Goal: Complete application form

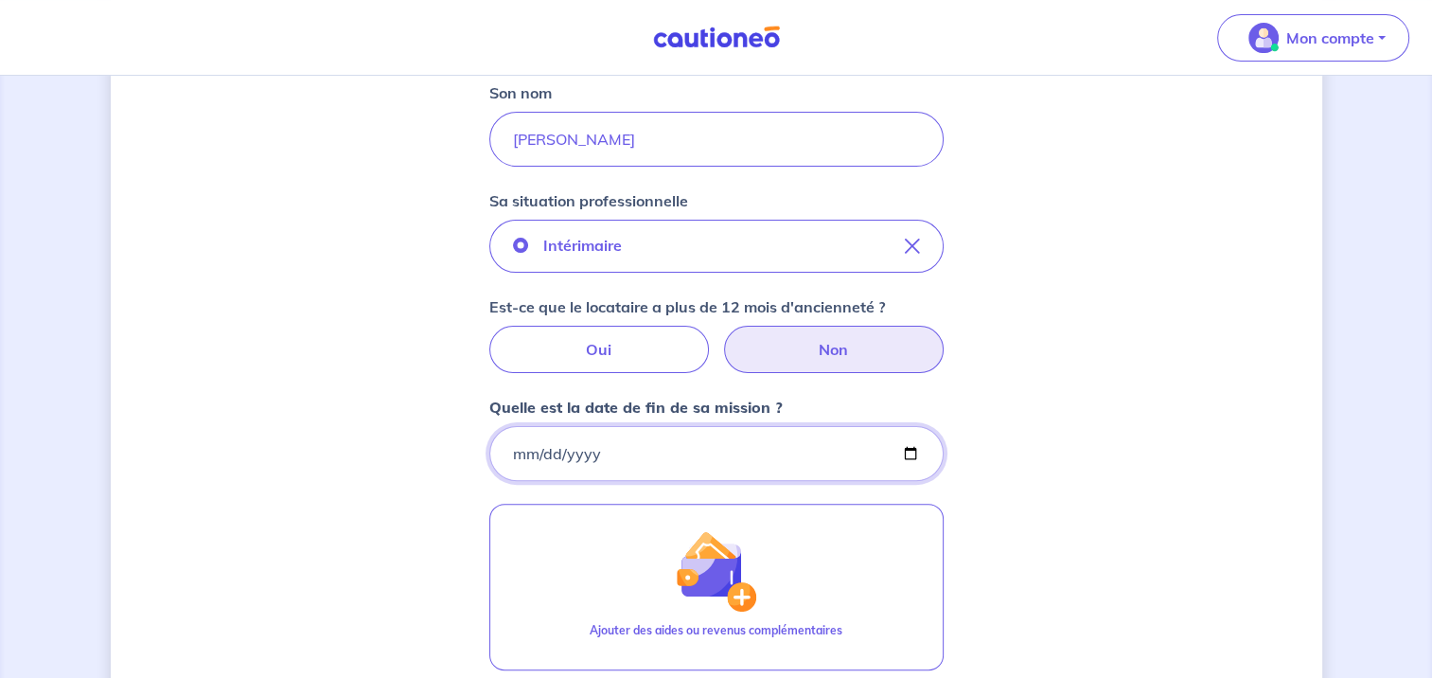
click at [564, 453] on input "Quelle est la date de fin de sa mission ?" at bounding box center [716, 453] width 454 height 55
click at [515, 451] on input "Quelle est la date de fin de sa mission ?" at bounding box center [716, 453] width 454 height 55
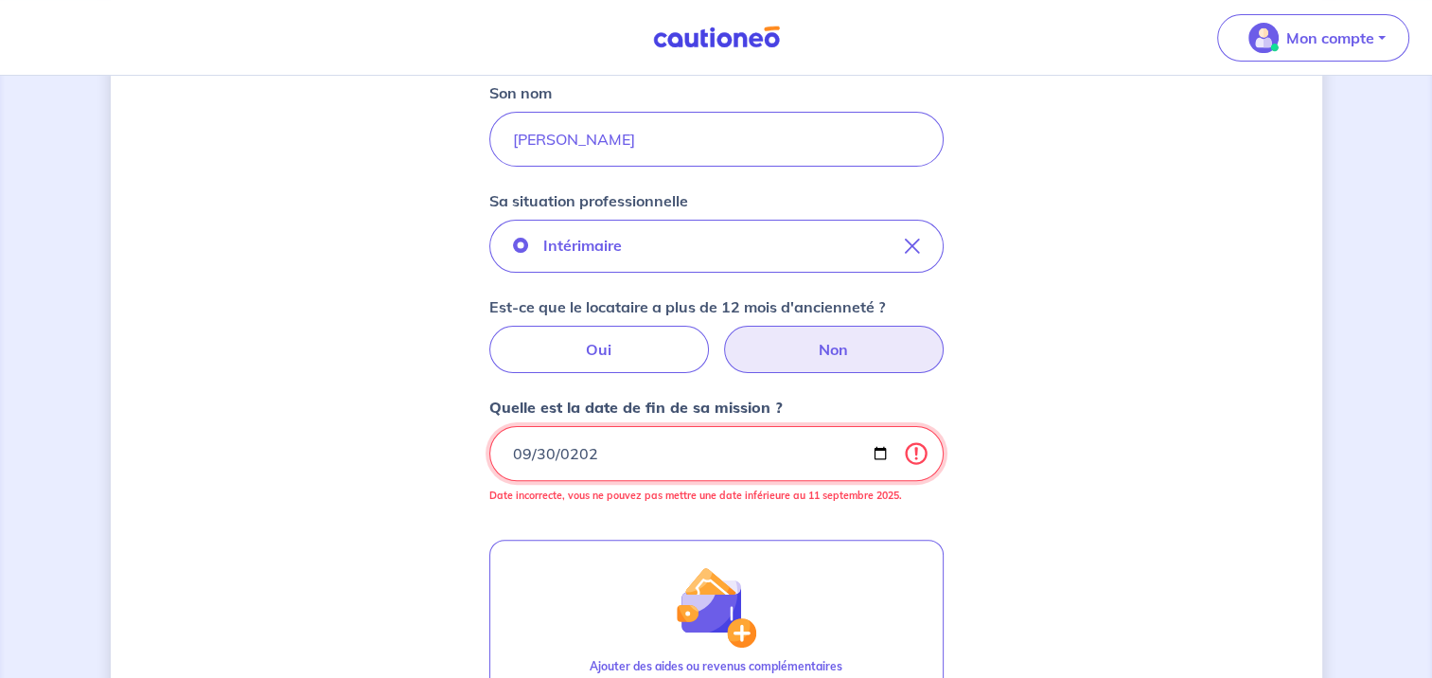
type input "[DATE]"
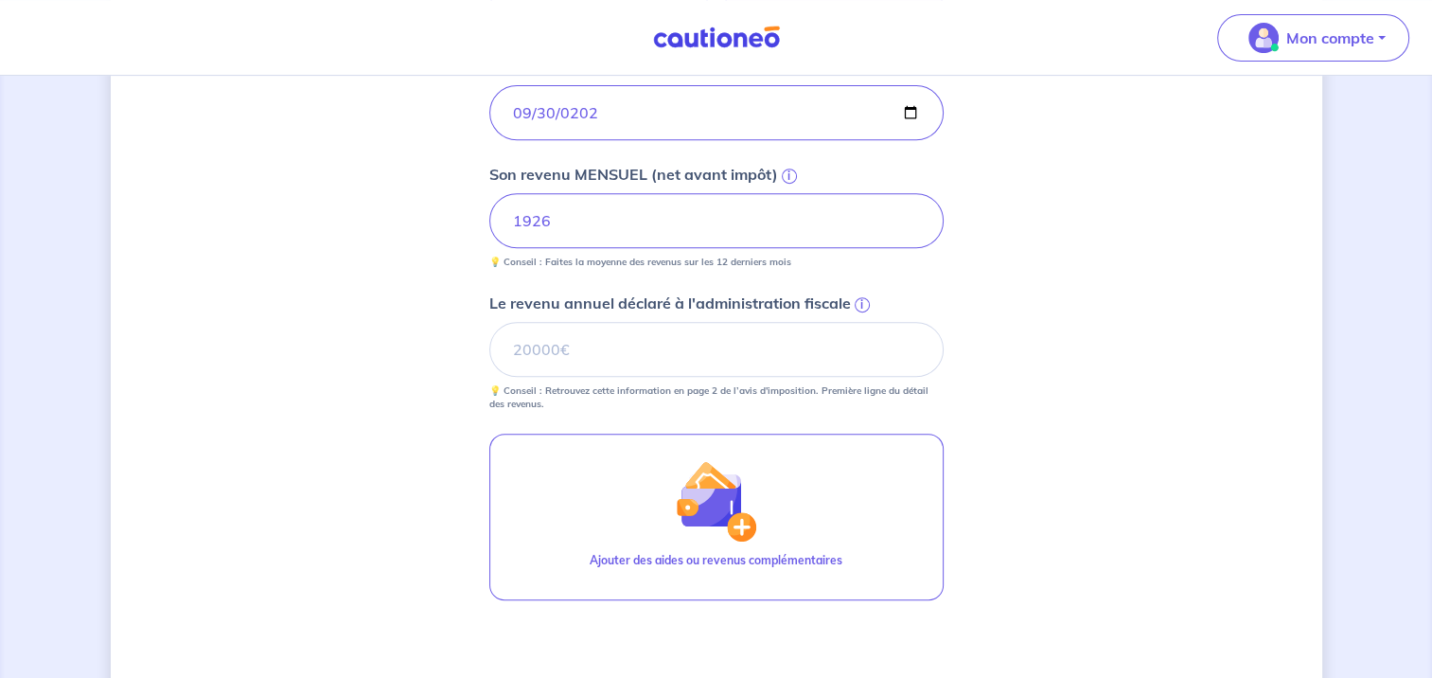
scroll to position [764, 0]
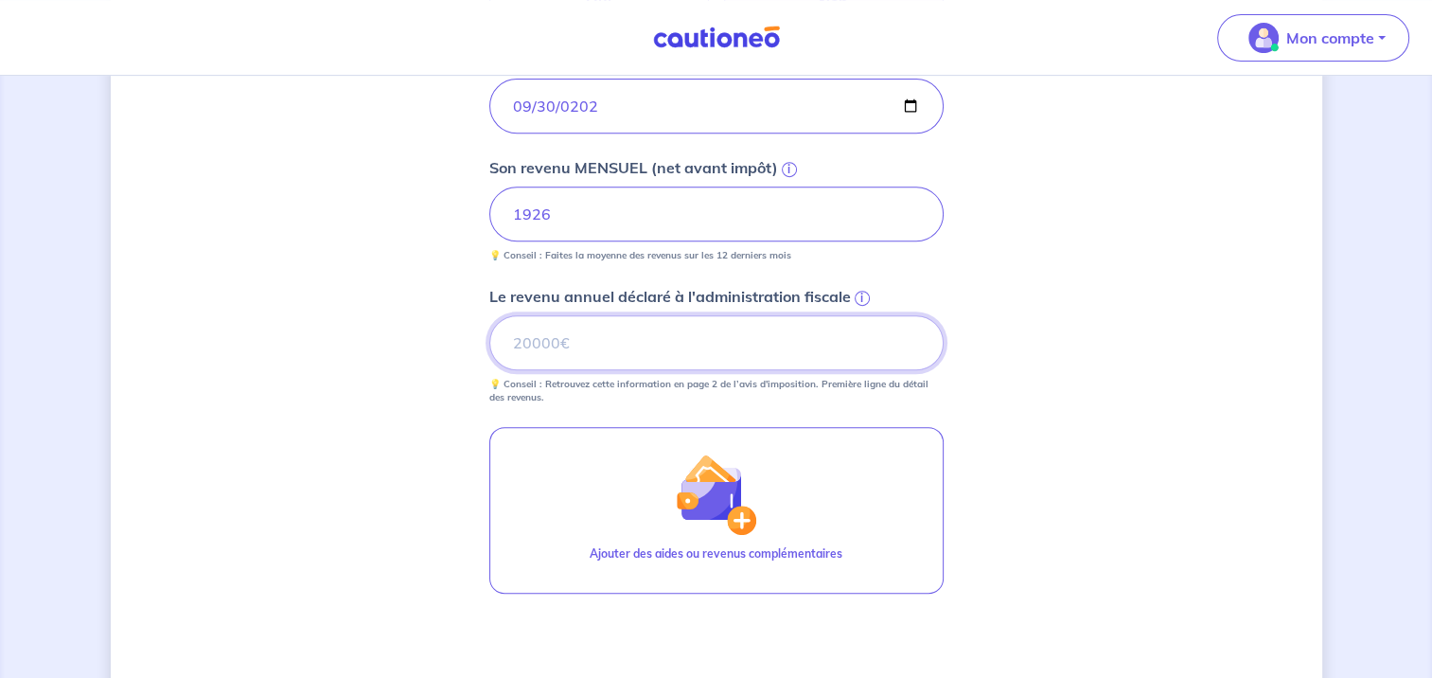
click at [617, 355] on input "Le revenu annuel déclaré à l'administration fiscale i" at bounding box center [716, 342] width 454 height 55
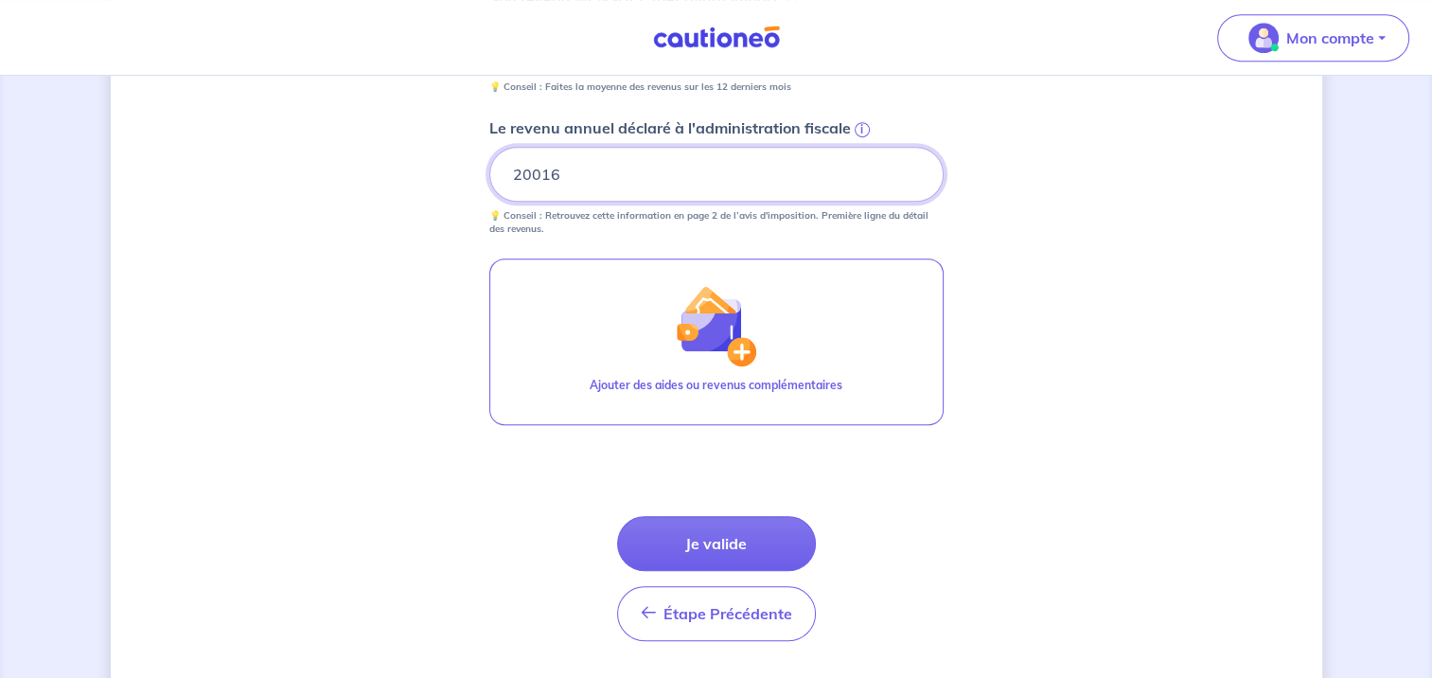
scroll to position [945, 0]
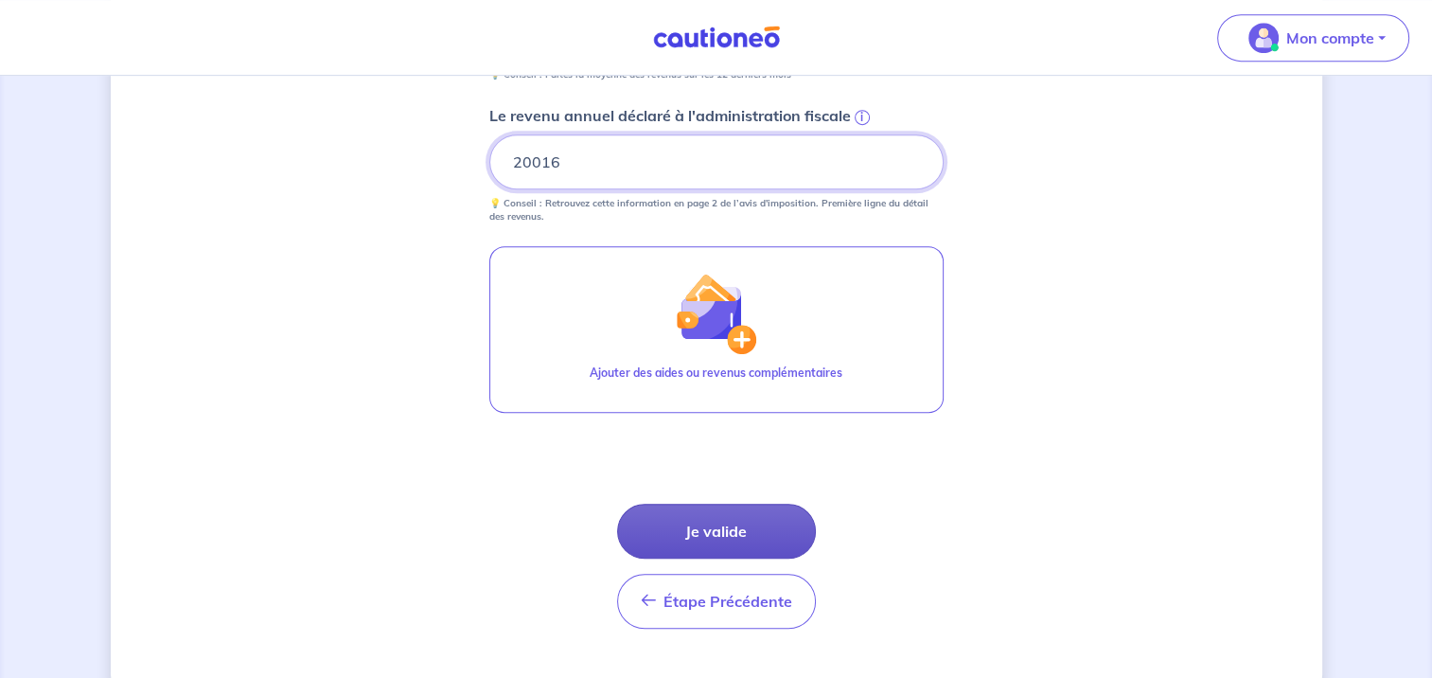
type input "20016"
click at [773, 535] on button "Je valide" at bounding box center [716, 531] width 199 height 55
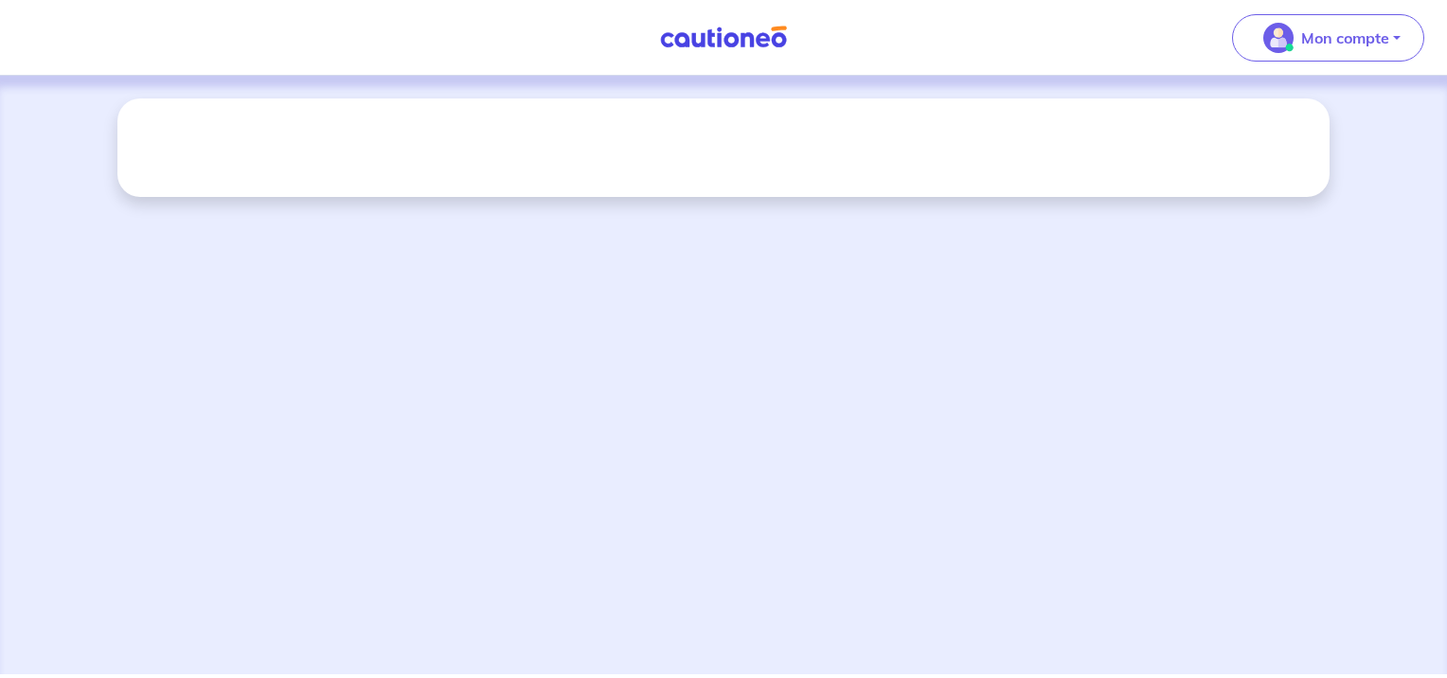
click at [727, 34] on img at bounding box center [723, 38] width 142 height 24
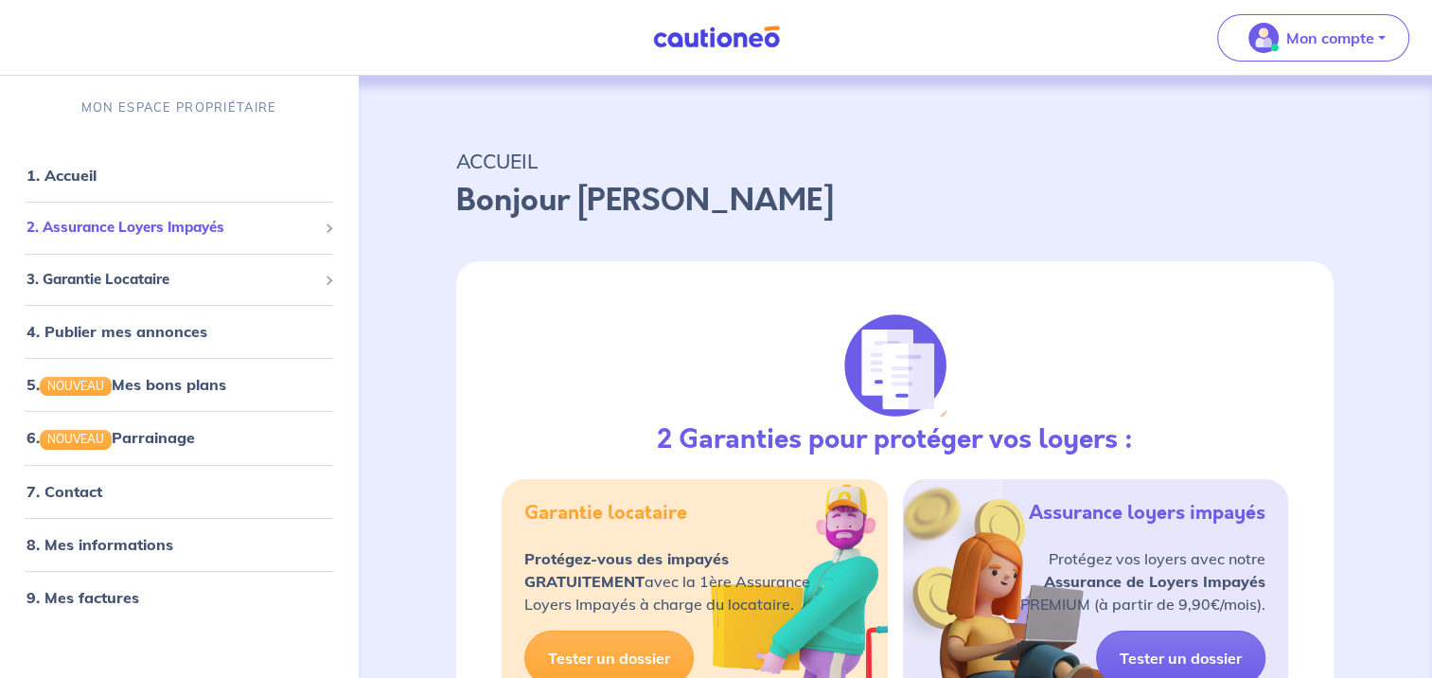
click at [222, 223] on span "2. Assurance Loyers Impayés" at bounding box center [172, 228] width 291 height 22
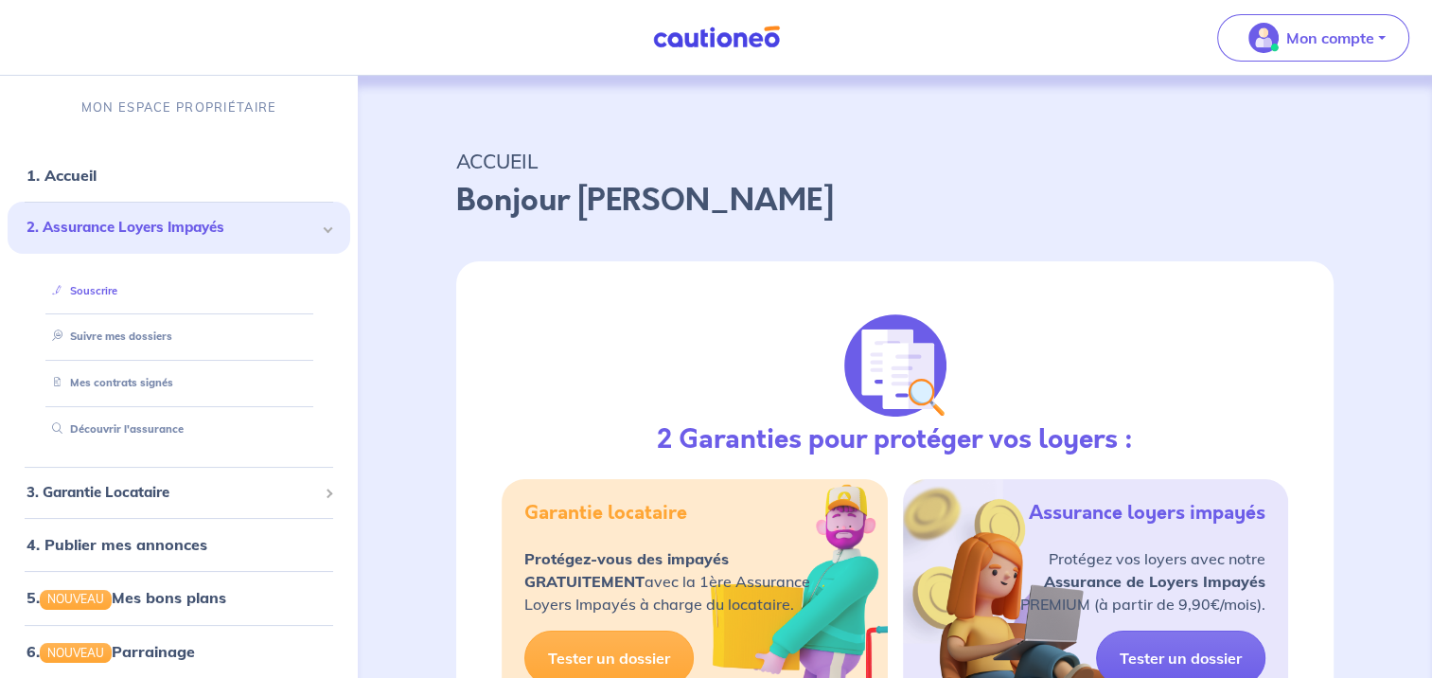
click at [117, 285] on link "Souscrire" at bounding box center [80, 290] width 73 height 13
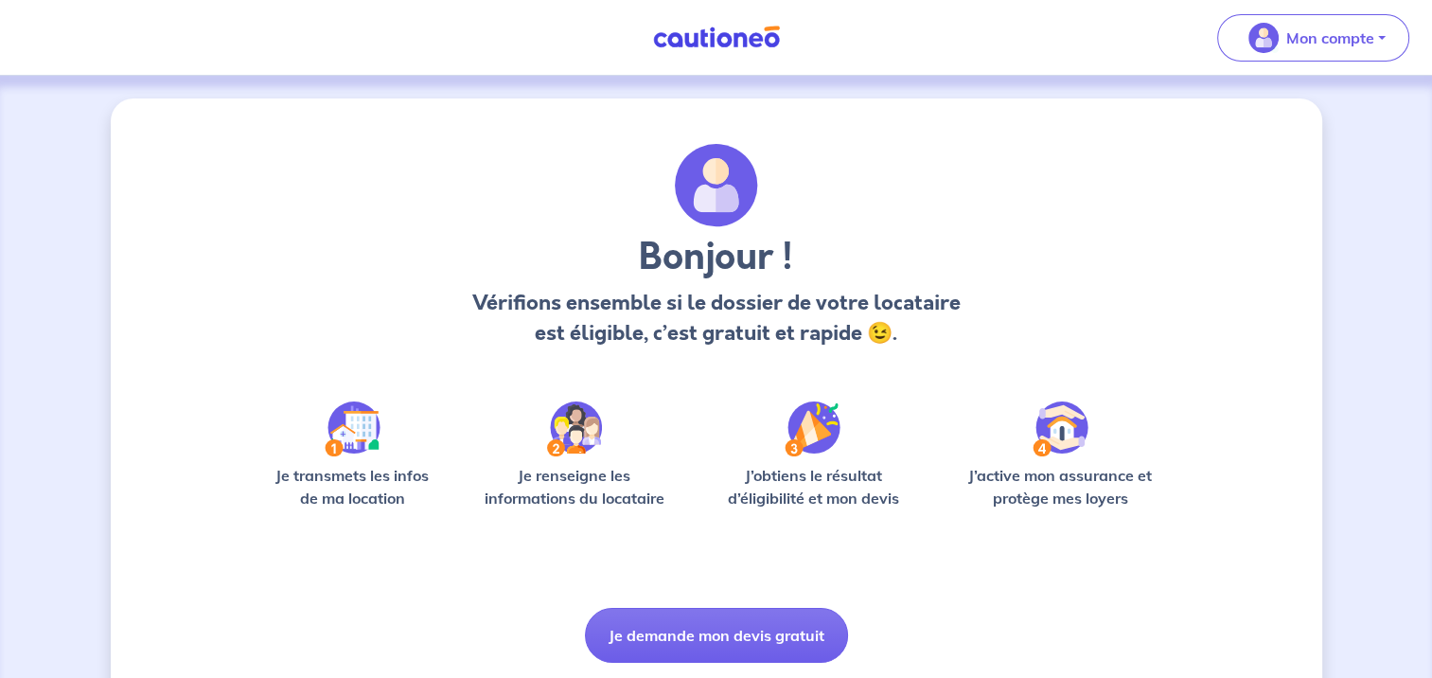
scroll to position [61, 0]
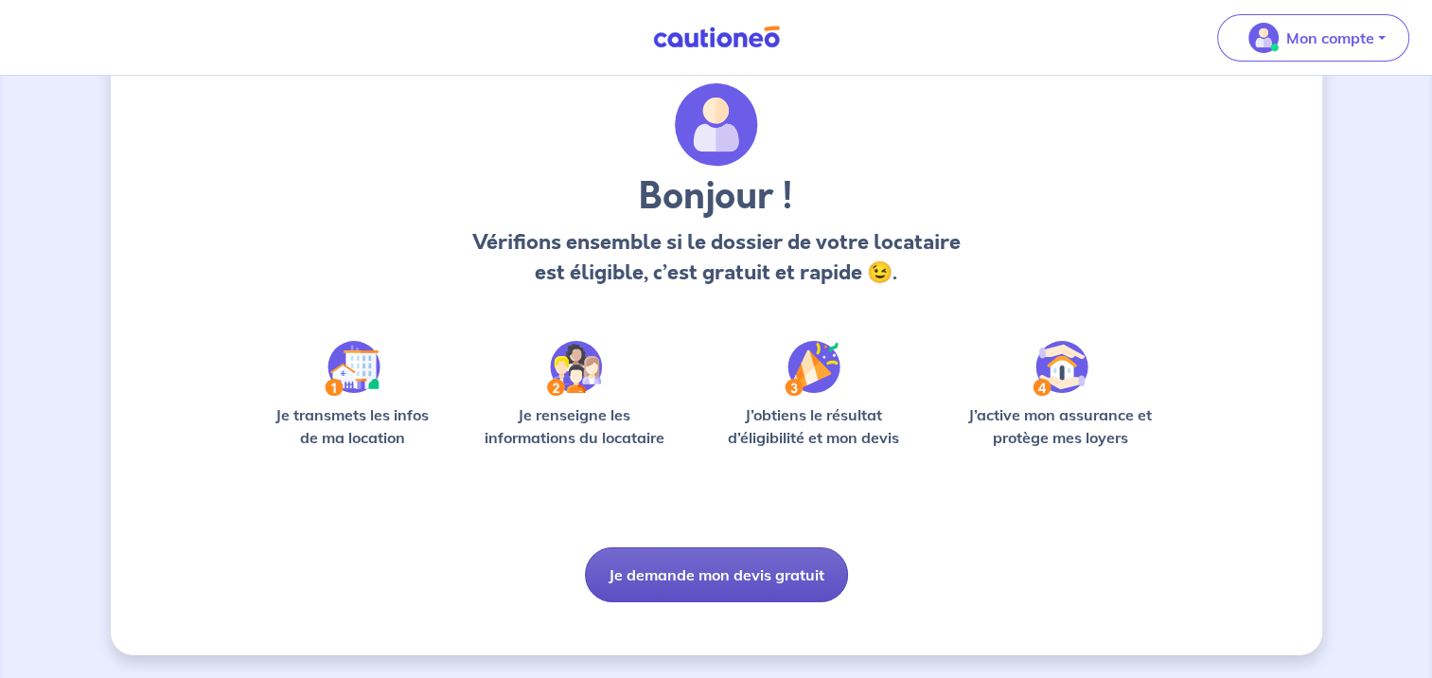
click at [712, 583] on button "Je demande mon devis gratuit" at bounding box center [716, 574] width 263 height 55
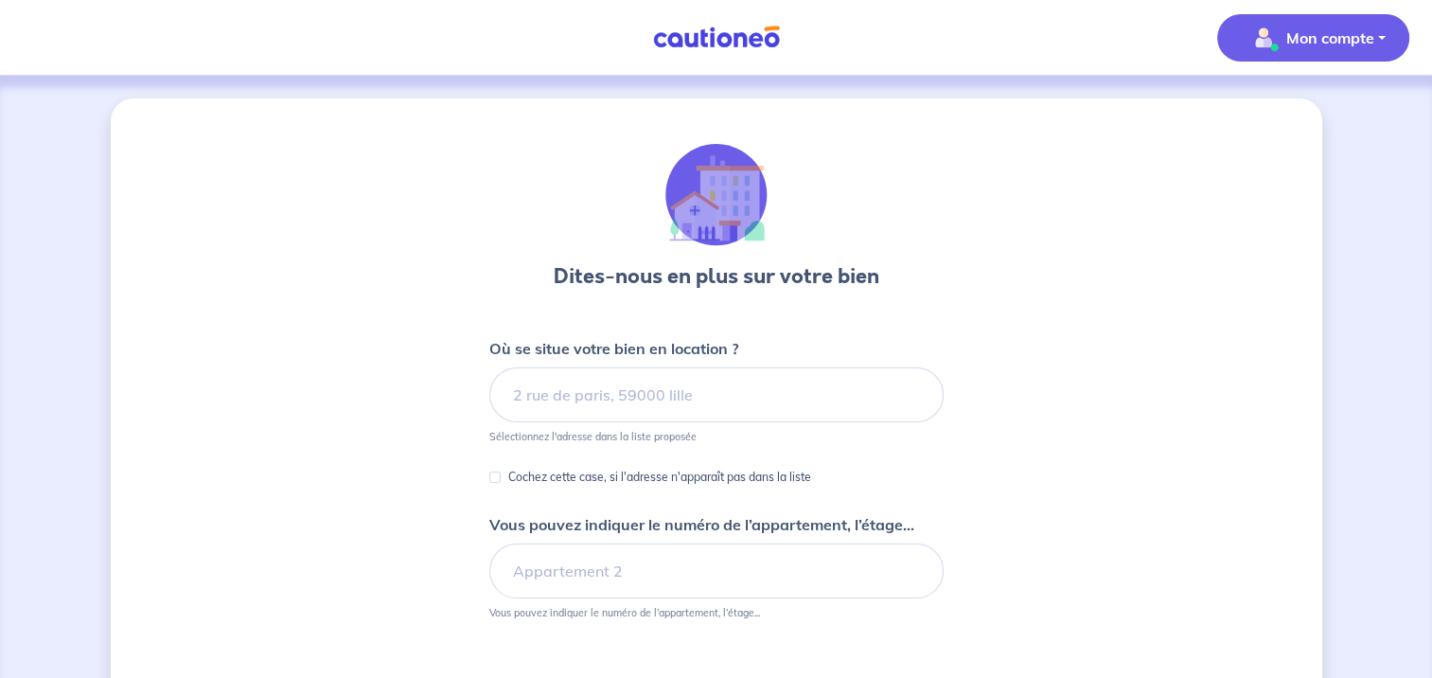
click at [1314, 53] on button "Mon compte" at bounding box center [1313, 37] width 192 height 47
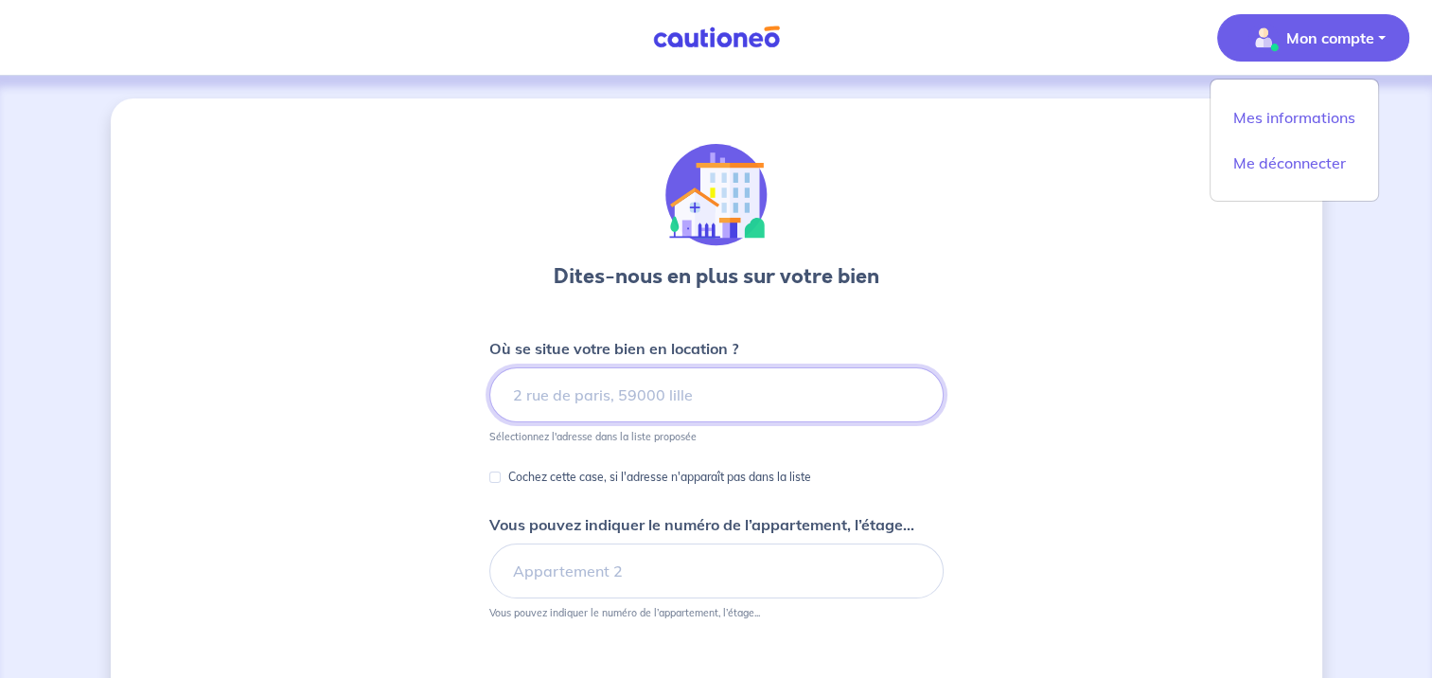
click at [703, 403] on input at bounding box center [716, 394] width 454 height 55
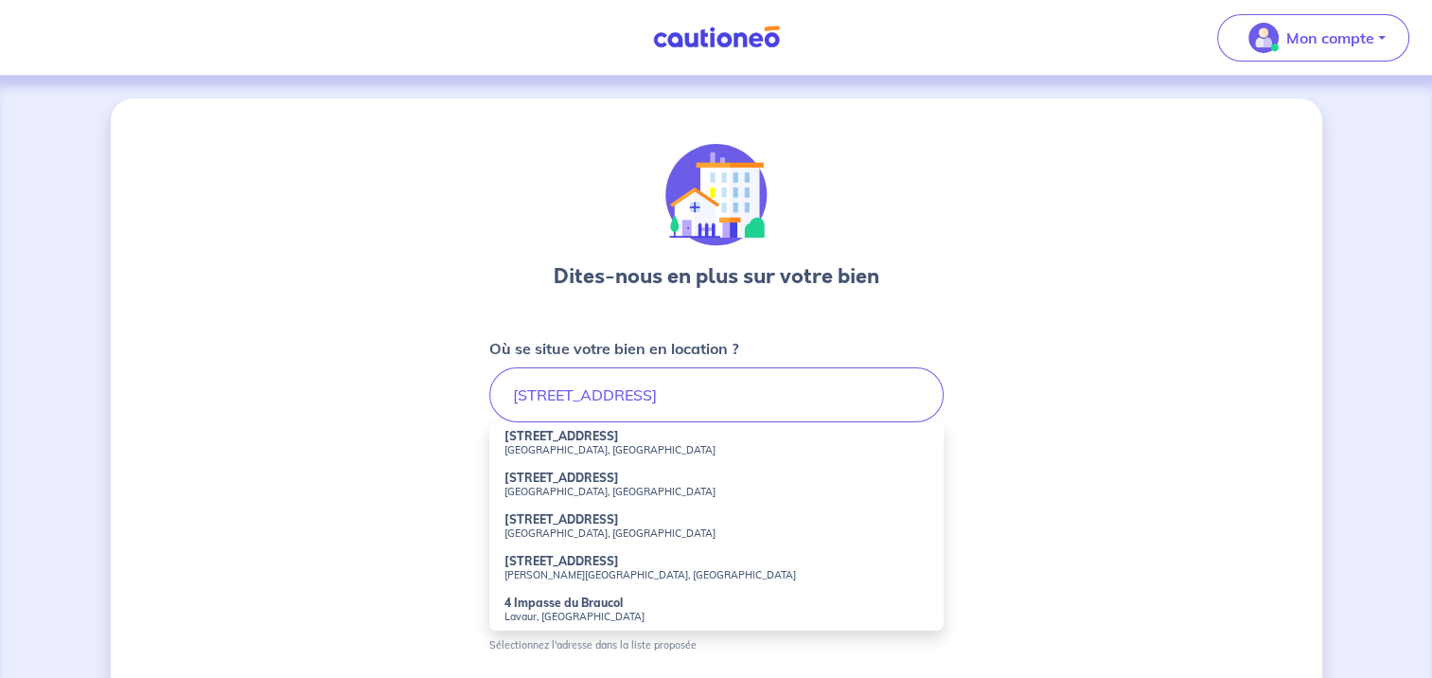
click at [529, 531] on small "[GEOGRAPHIC_DATA], [GEOGRAPHIC_DATA]" at bounding box center [717, 532] width 424 height 13
type input "[STREET_ADDRESS]"
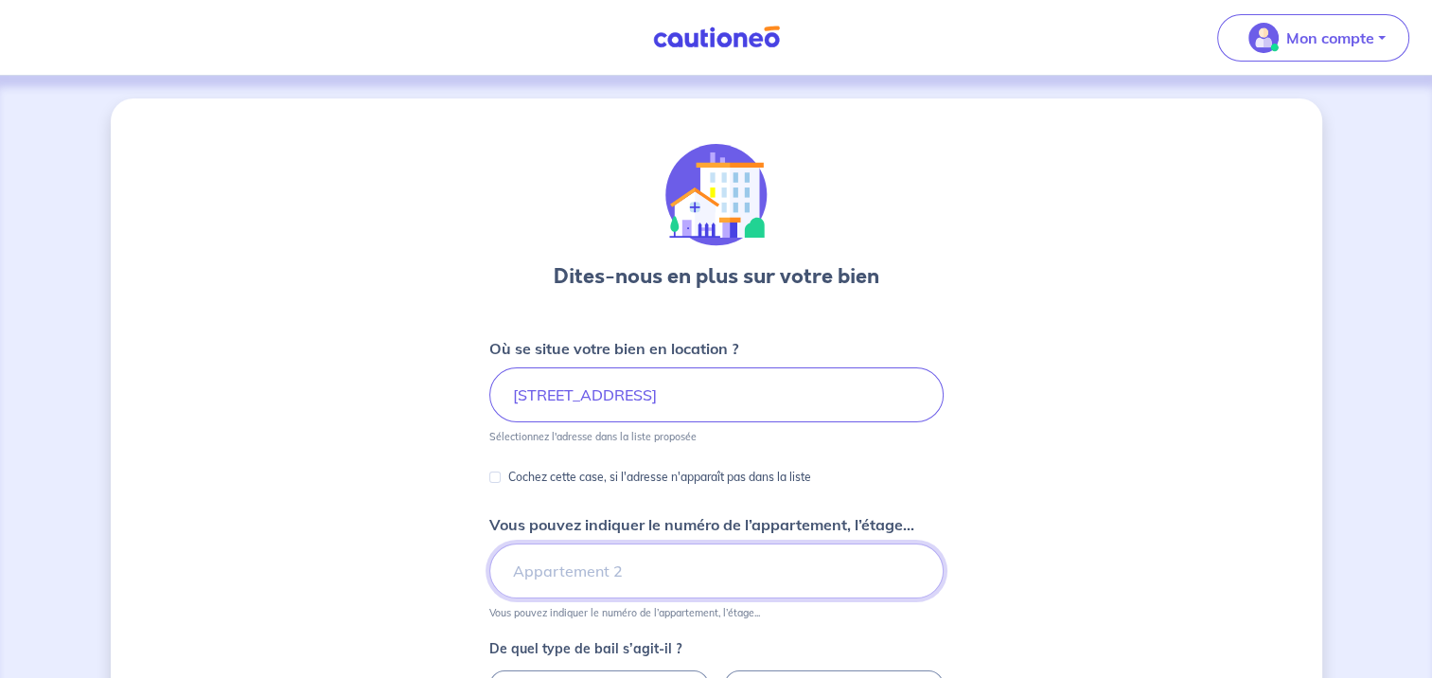
click at [568, 580] on input "Vous pouvez indiquer le numéro de l’appartement, l’étage..." at bounding box center [716, 570] width 454 height 55
click at [389, 600] on div "Dites-nous en plus sur votre bien Où se situe votre bien en location ? [STREET_…" at bounding box center [717, 594] width 1212 height 992
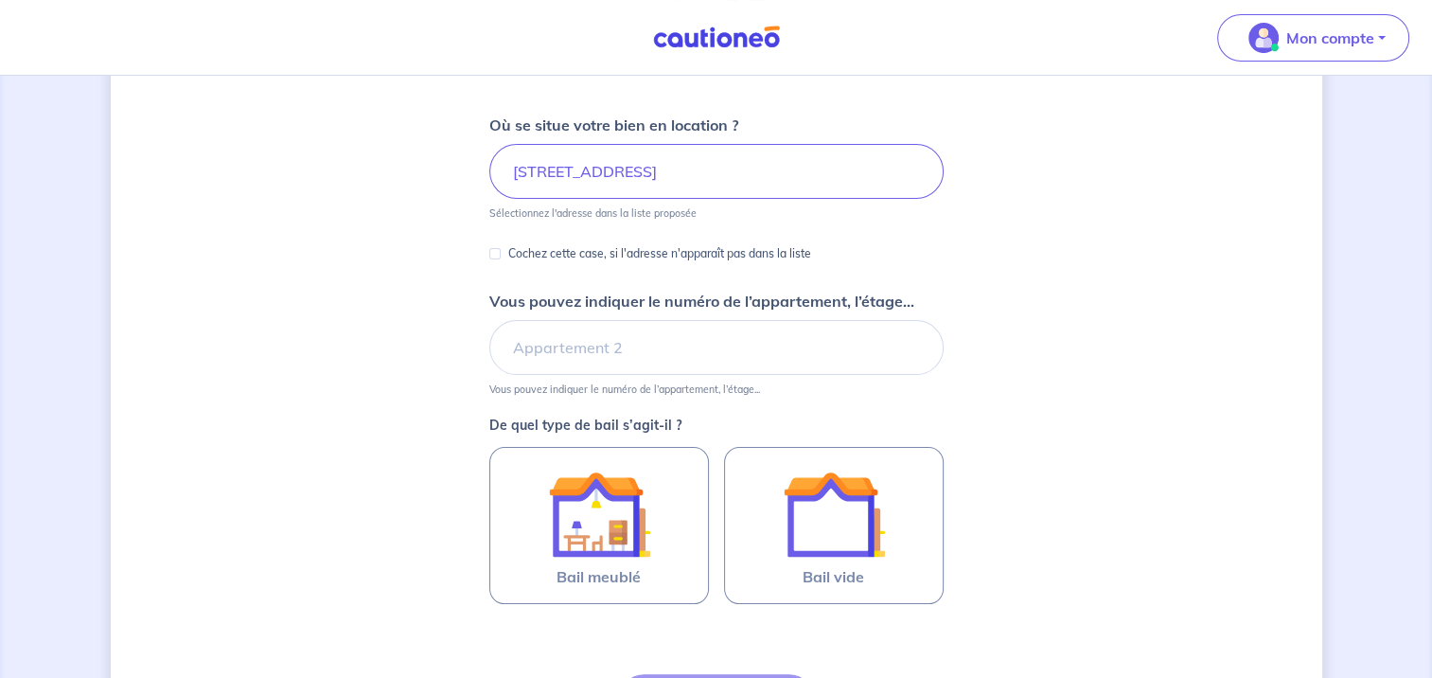
scroll to position [434, 0]
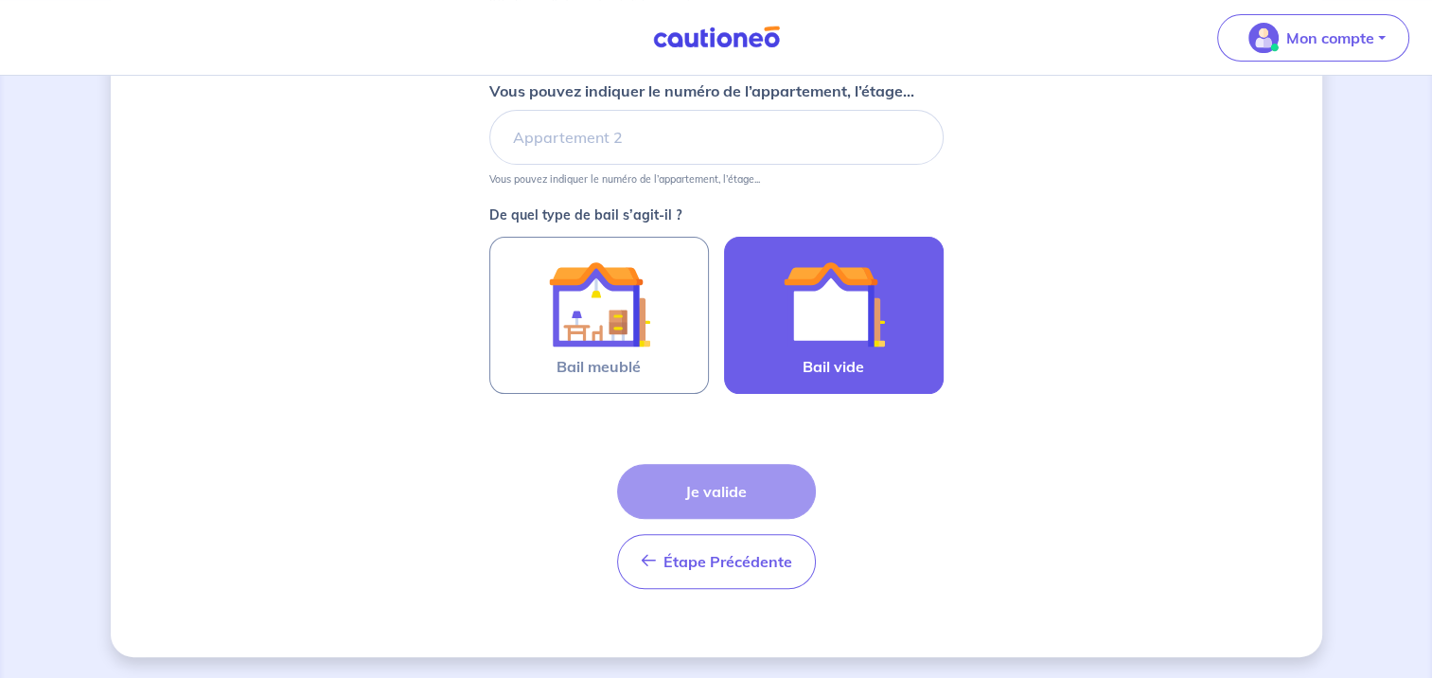
click at [881, 335] on img at bounding box center [834, 304] width 102 height 102
click at [0, 0] on input "Bail vide" at bounding box center [0, 0] width 0 height 0
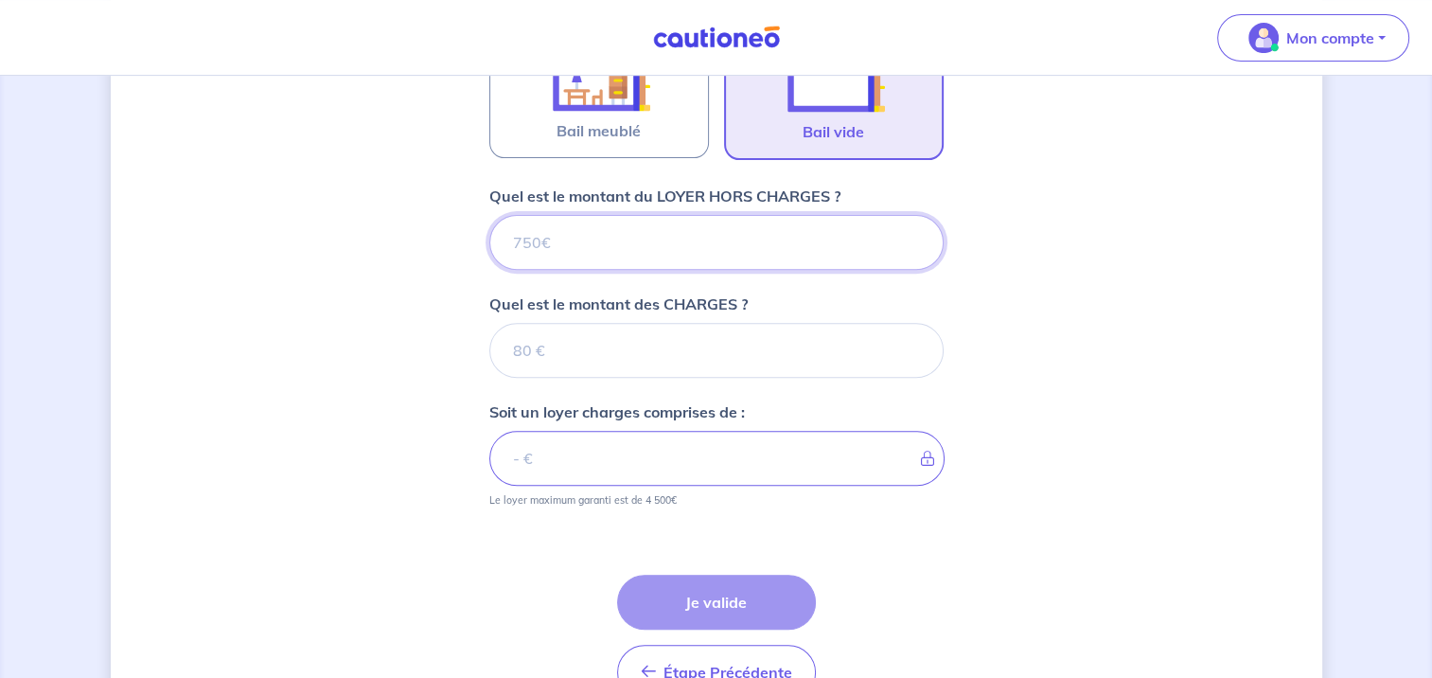
scroll to position [778, 0]
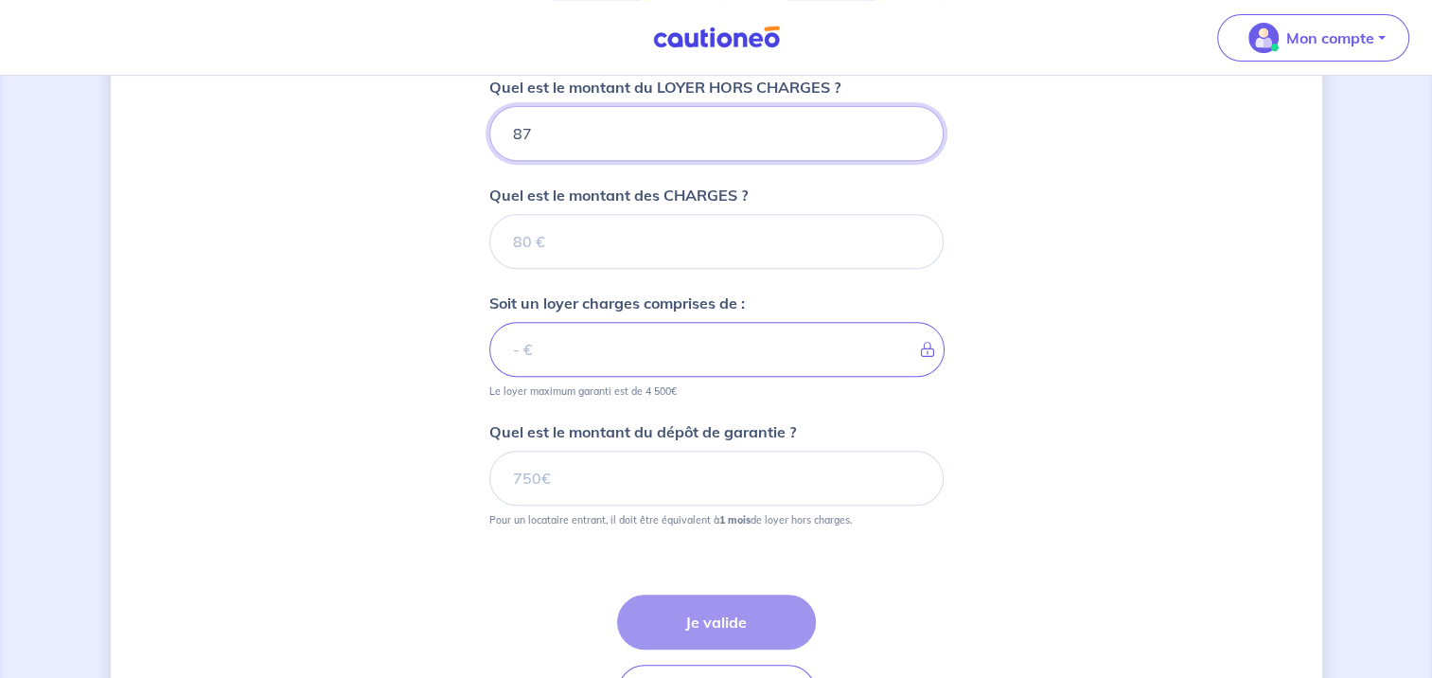
type input "870"
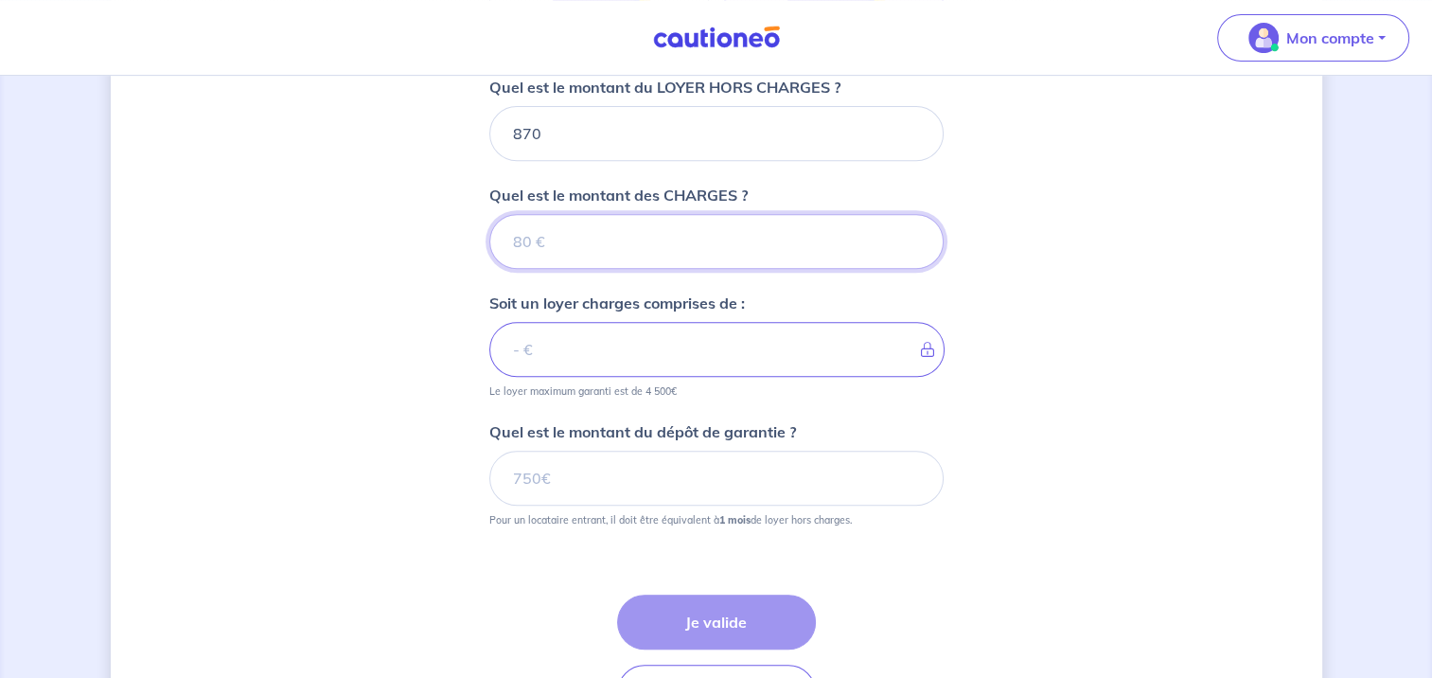
click at [582, 218] on input "Quel est le montant des CHARGES ?" at bounding box center [716, 241] width 454 height 55
type input "30"
type input "900"
type input "30"
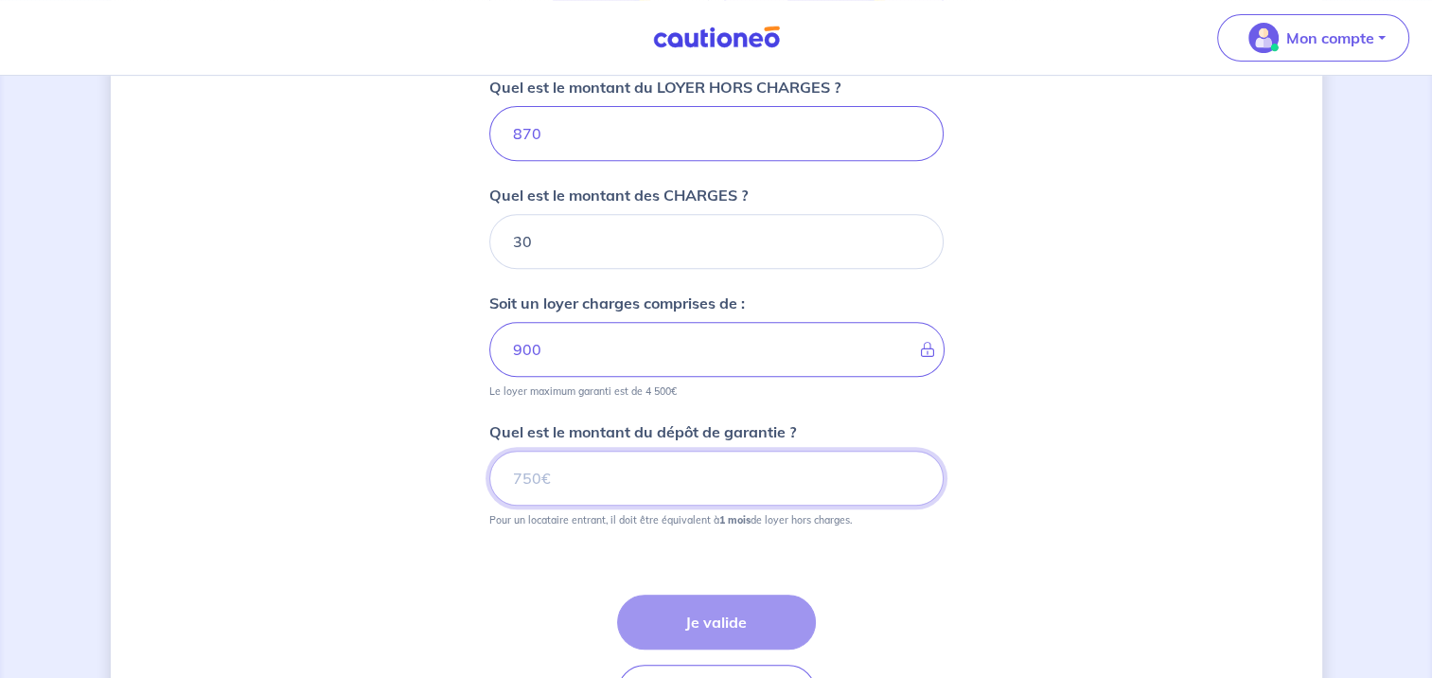
click at [560, 473] on input "Quel est le montant du dépôt de garantie ?" at bounding box center [716, 478] width 454 height 55
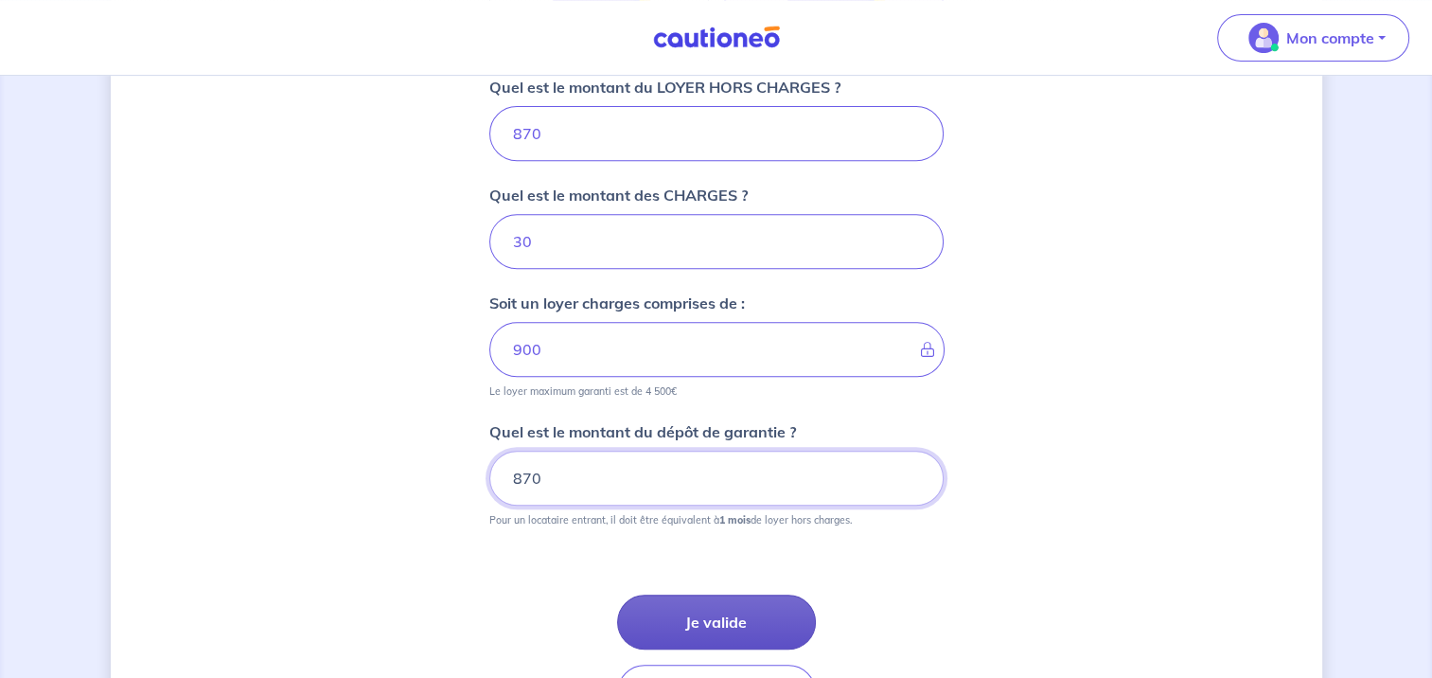
type input "870"
click at [693, 631] on button "Je valide" at bounding box center [716, 622] width 199 height 55
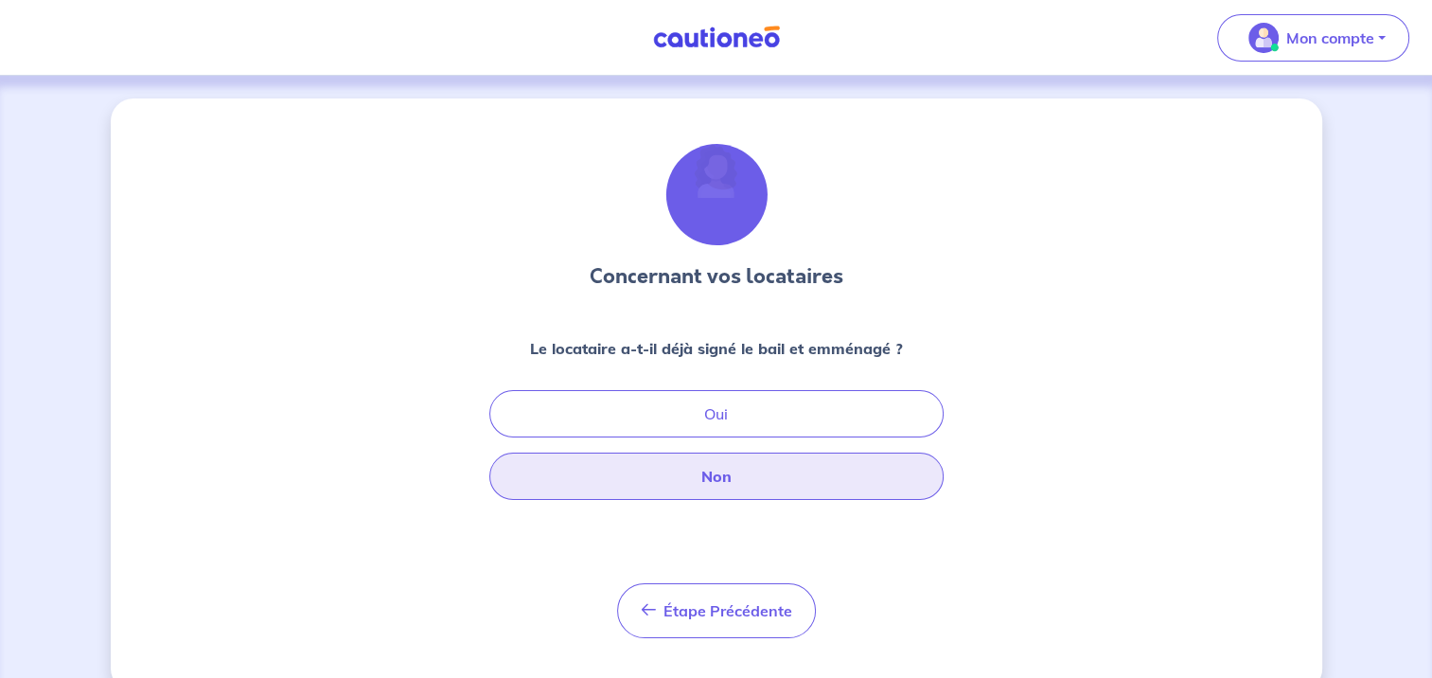
click at [715, 458] on button "Non" at bounding box center [716, 476] width 454 height 47
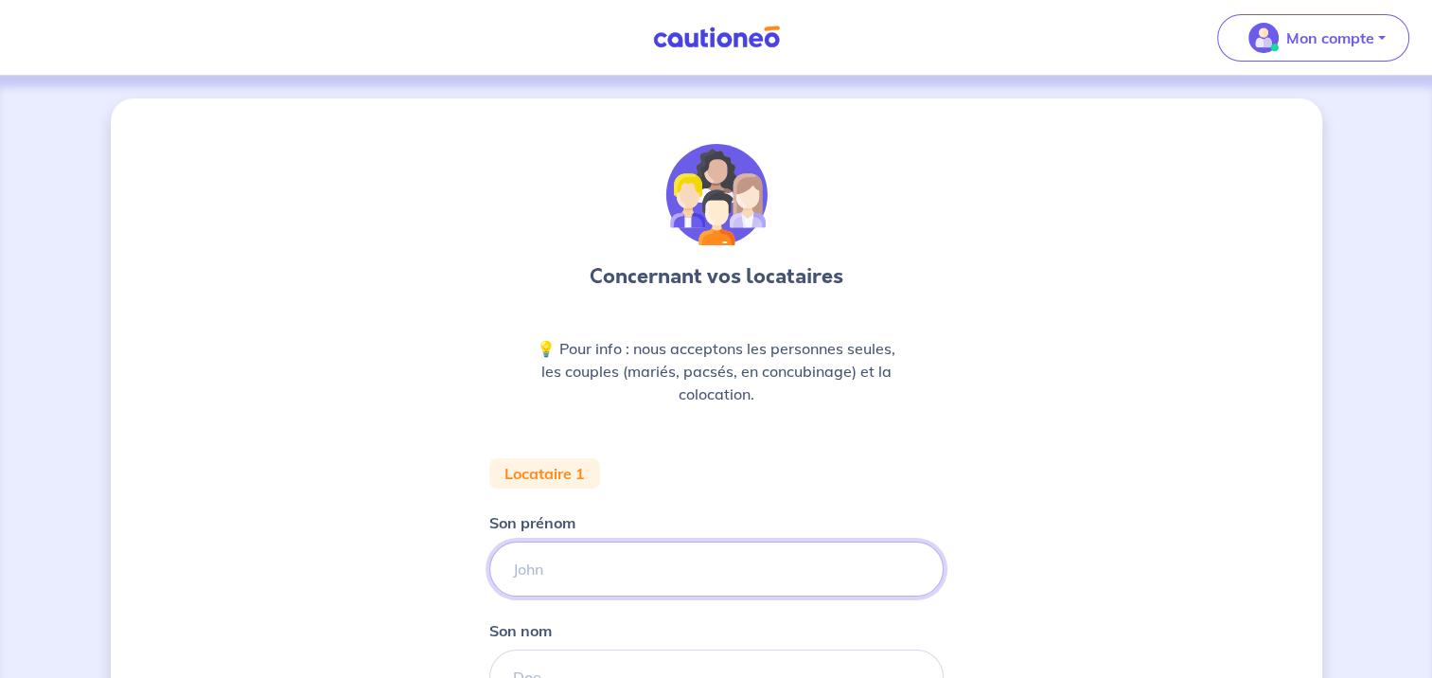
click at [640, 550] on input "Son prénom" at bounding box center [716, 569] width 454 height 55
type input "[PERSON_NAME]"
click at [540, 663] on input "Son nom" at bounding box center [716, 676] width 454 height 55
type input "[PERSON_NAME]"
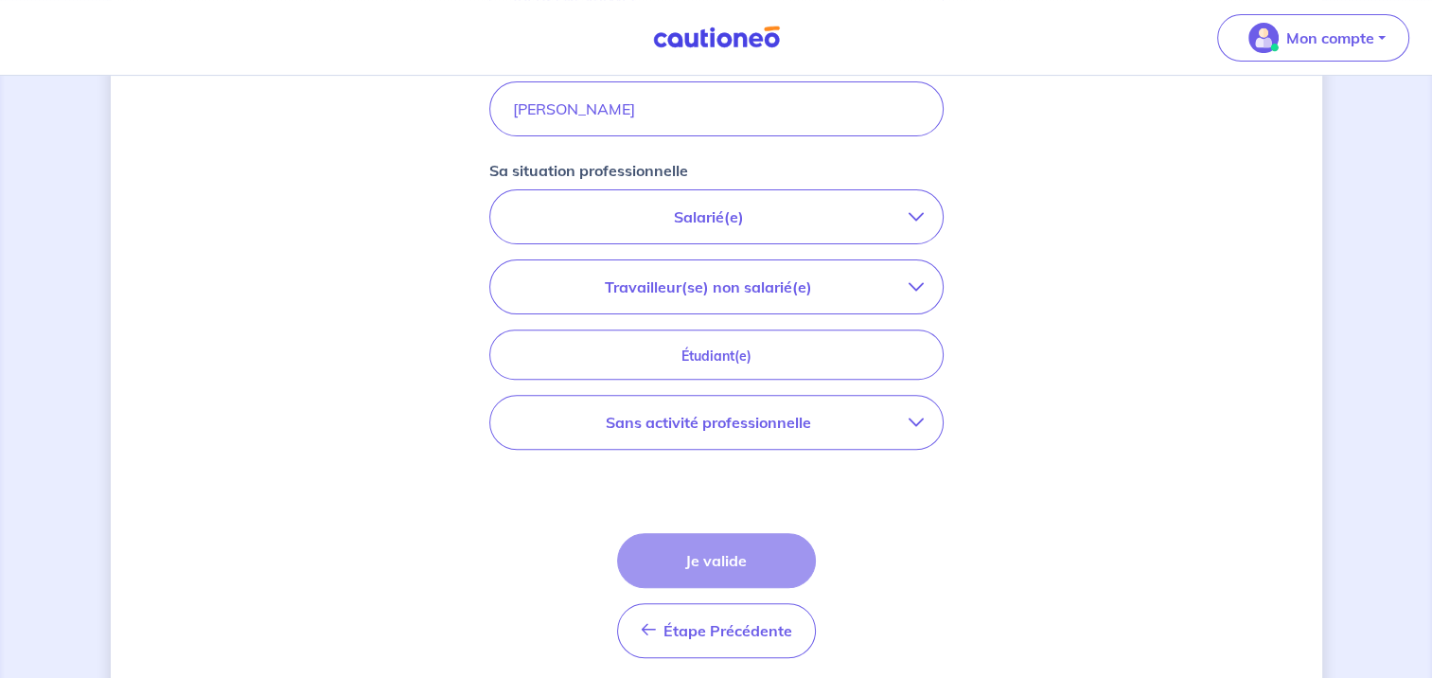
scroll to position [492, 0]
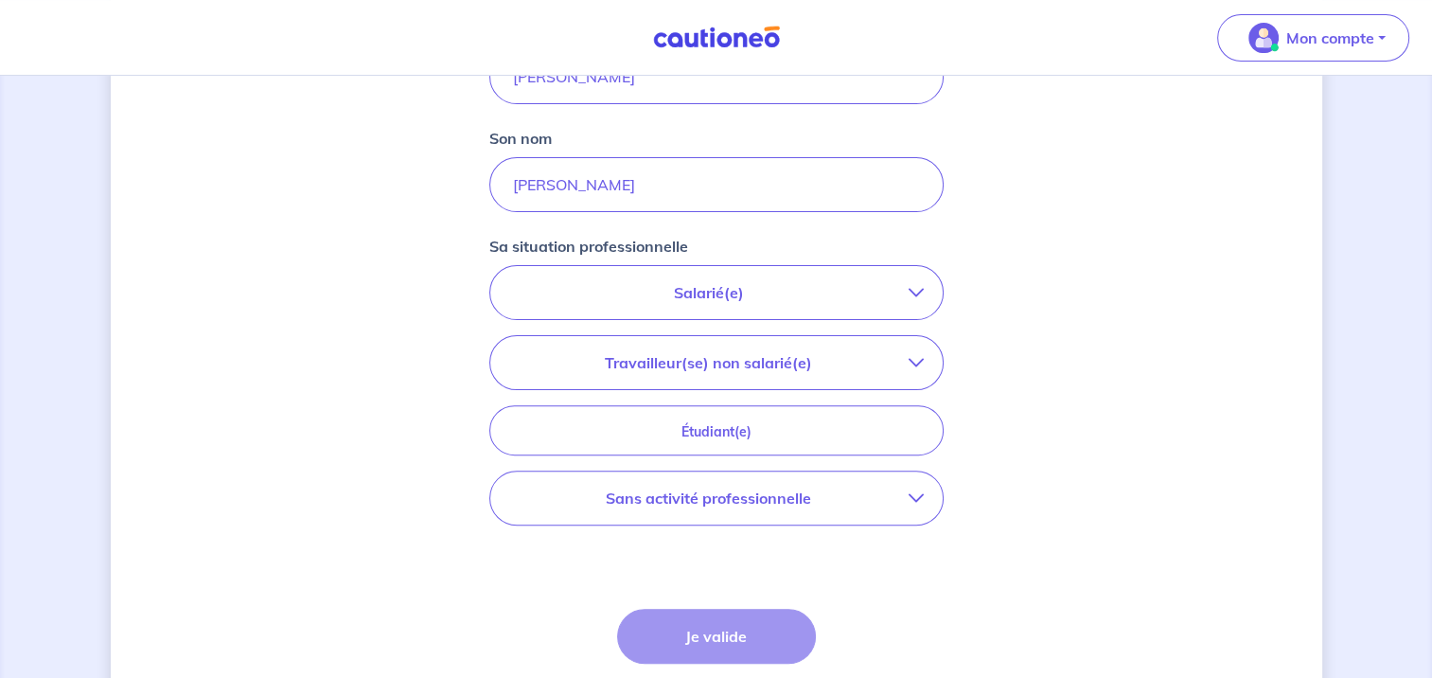
click at [798, 295] on p "Salarié(e)" at bounding box center [709, 292] width 400 height 23
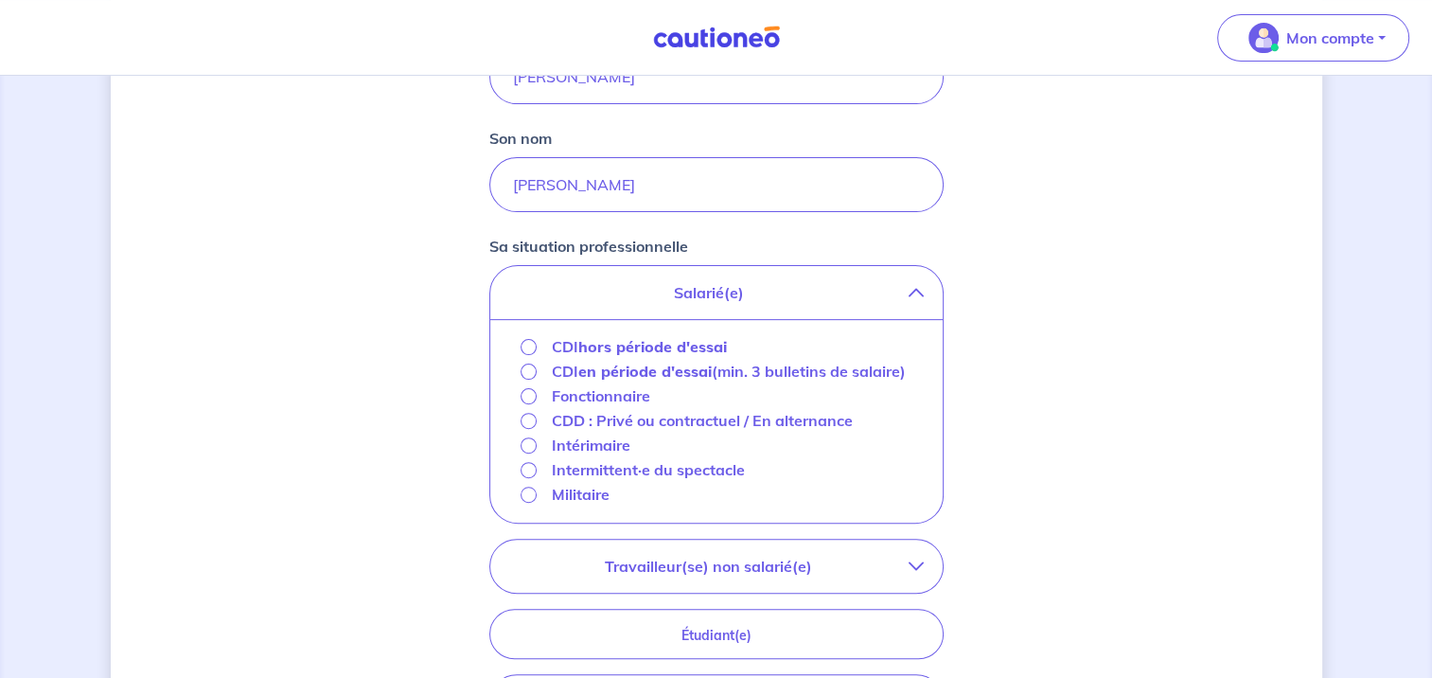
click at [697, 347] on strong "hors période d'essai" at bounding box center [652, 346] width 149 height 19
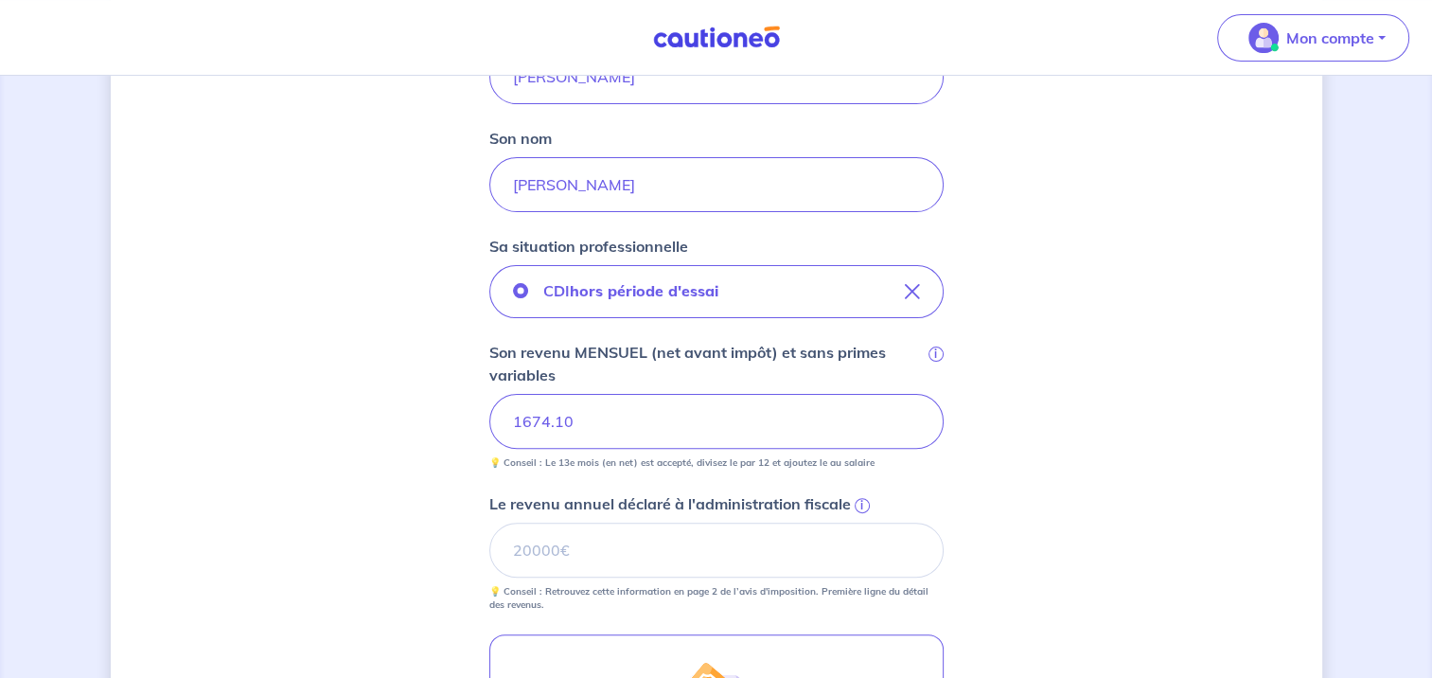
type input "1674.10"
click at [607, 564] on input "Le revenu annuel déclaré à l'administration fiscale i" at bounding box center [716, 550] width 454 height 55
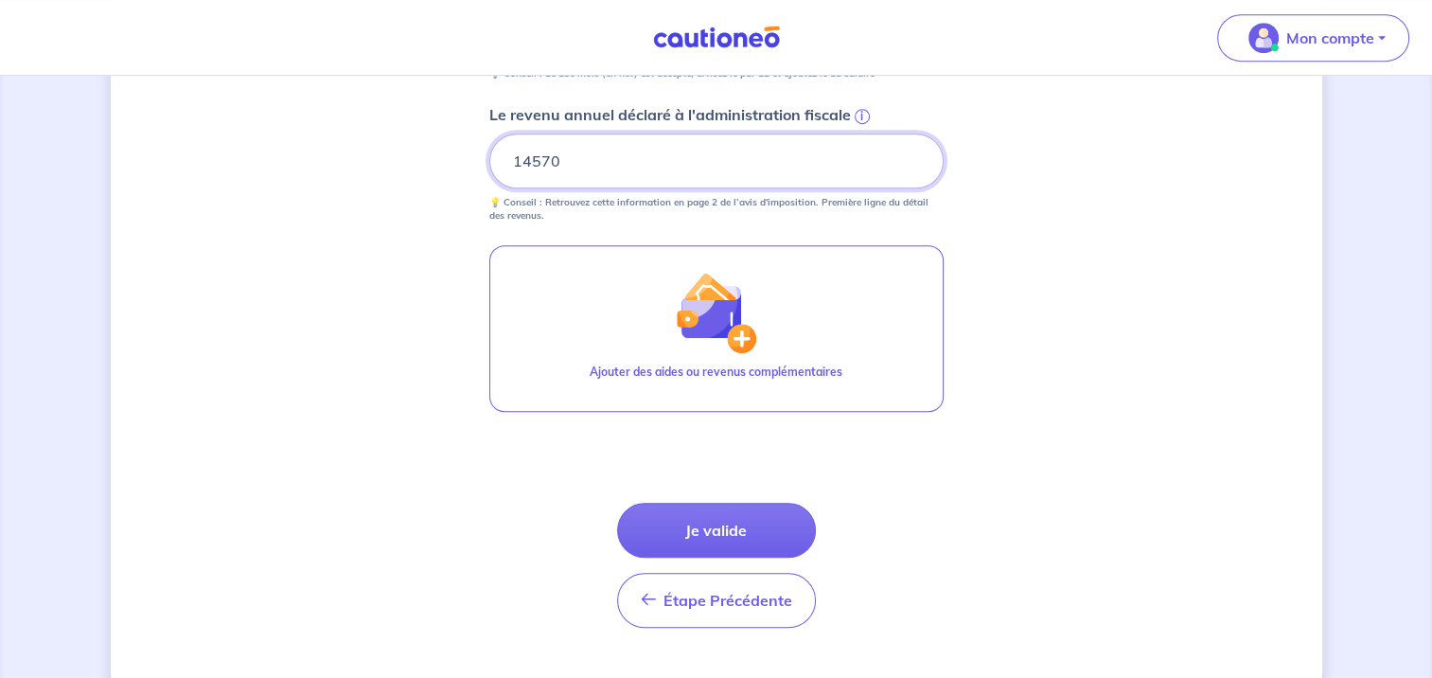
scroll to position [882, 0]
type input "14570"
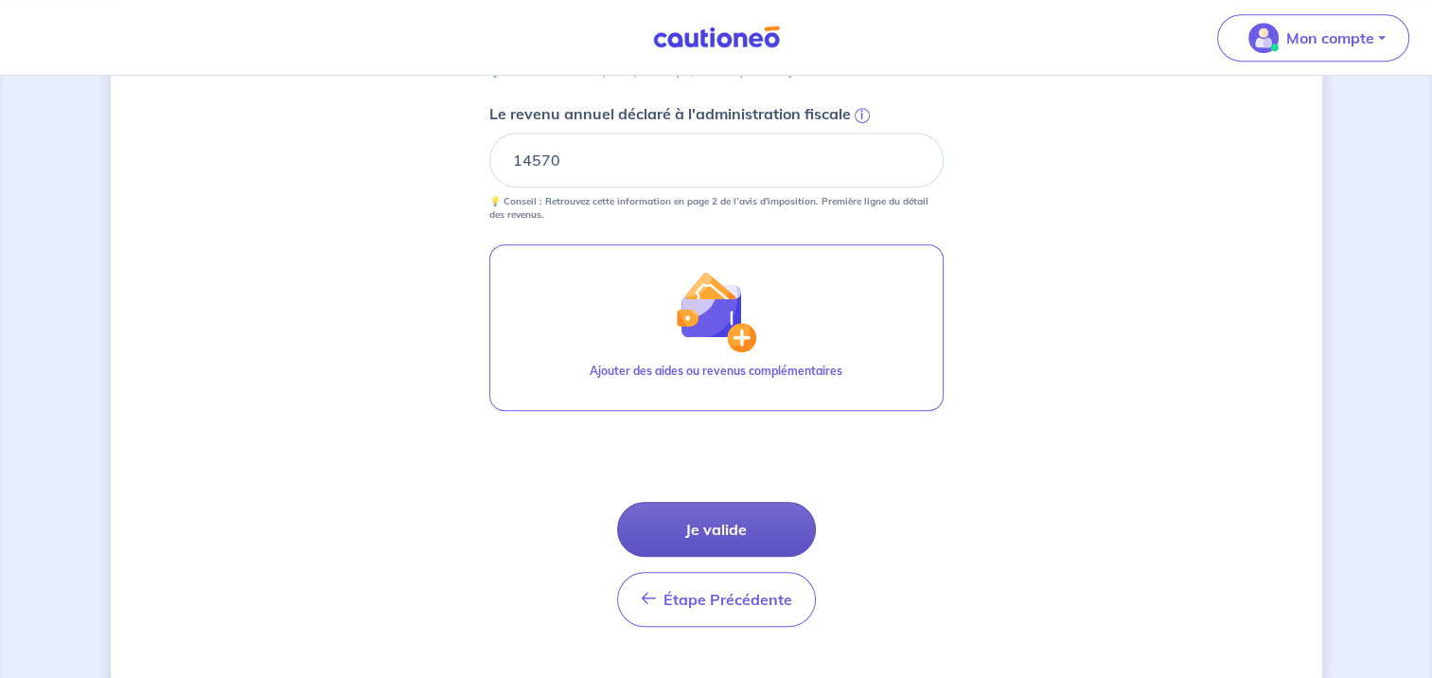
click at [742, 524] on button "Je valide" at bounding box center [716, 529] width 199 height 55
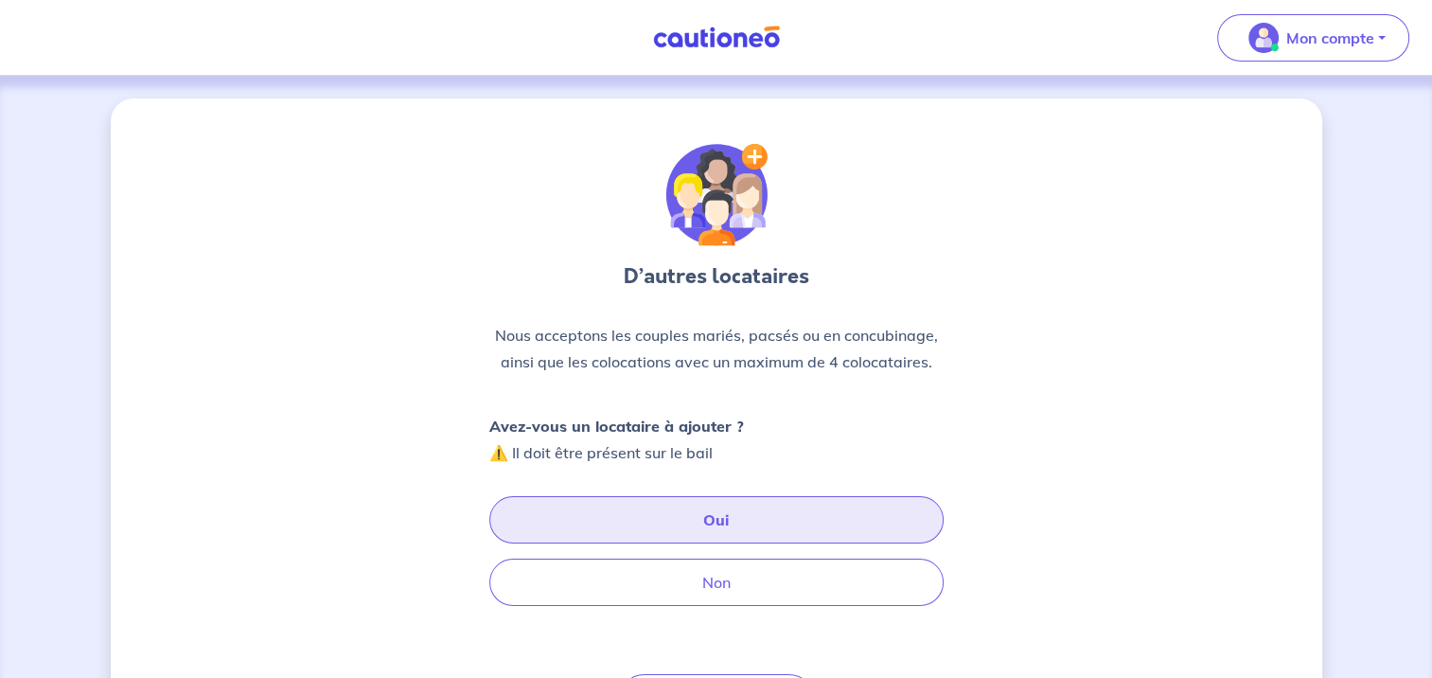
click at [742, 524] on button "Oui" at bounding box center [716, 519] width 454 height 47
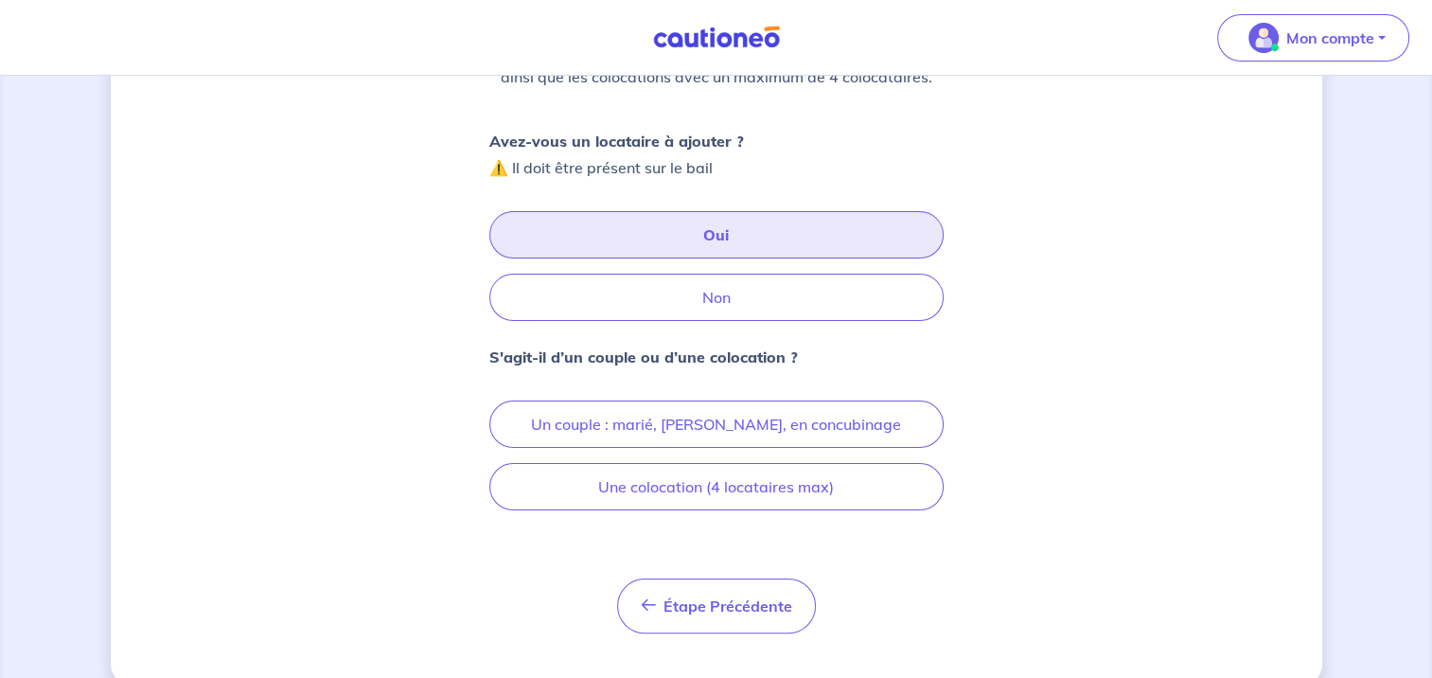
scroll to position [314, 0]
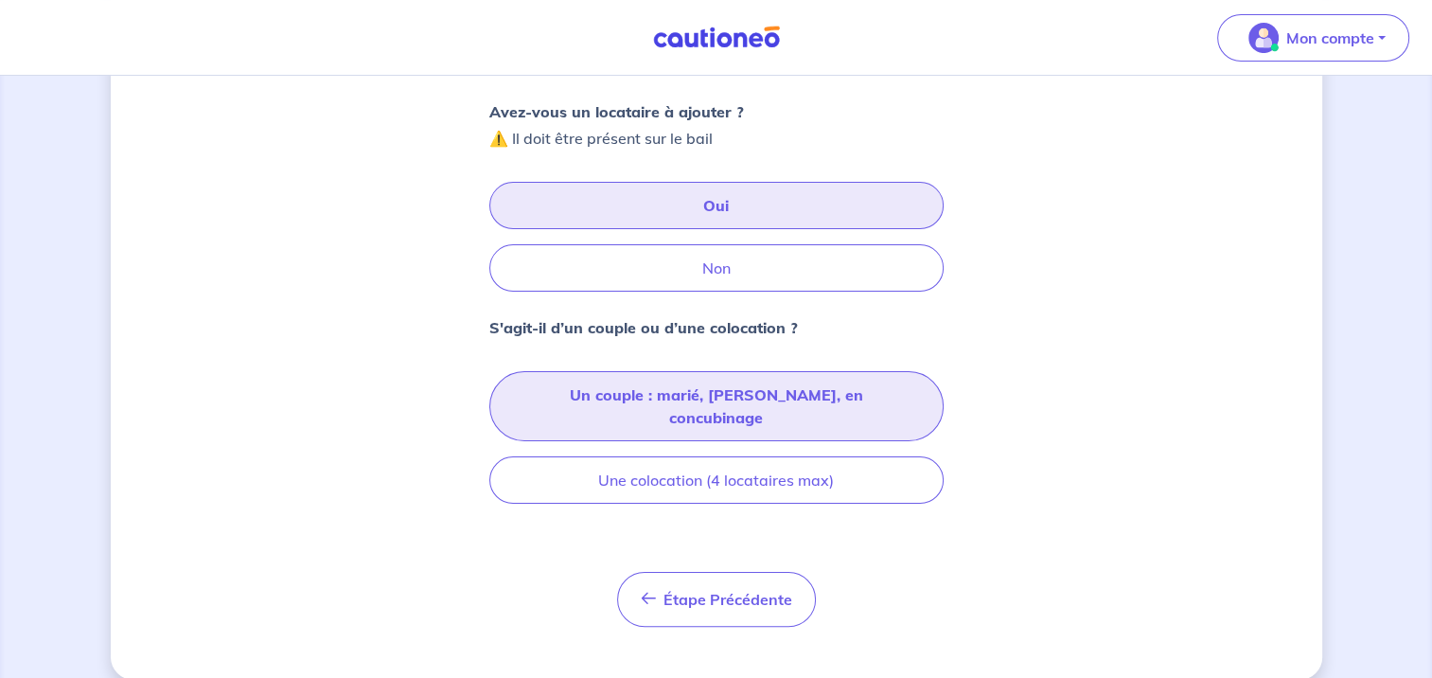
click at [858, 398] on button "Un couple : marié, [PERSON_NAME], en concubinage" at bounding box center [716, 406] width 454 height 70
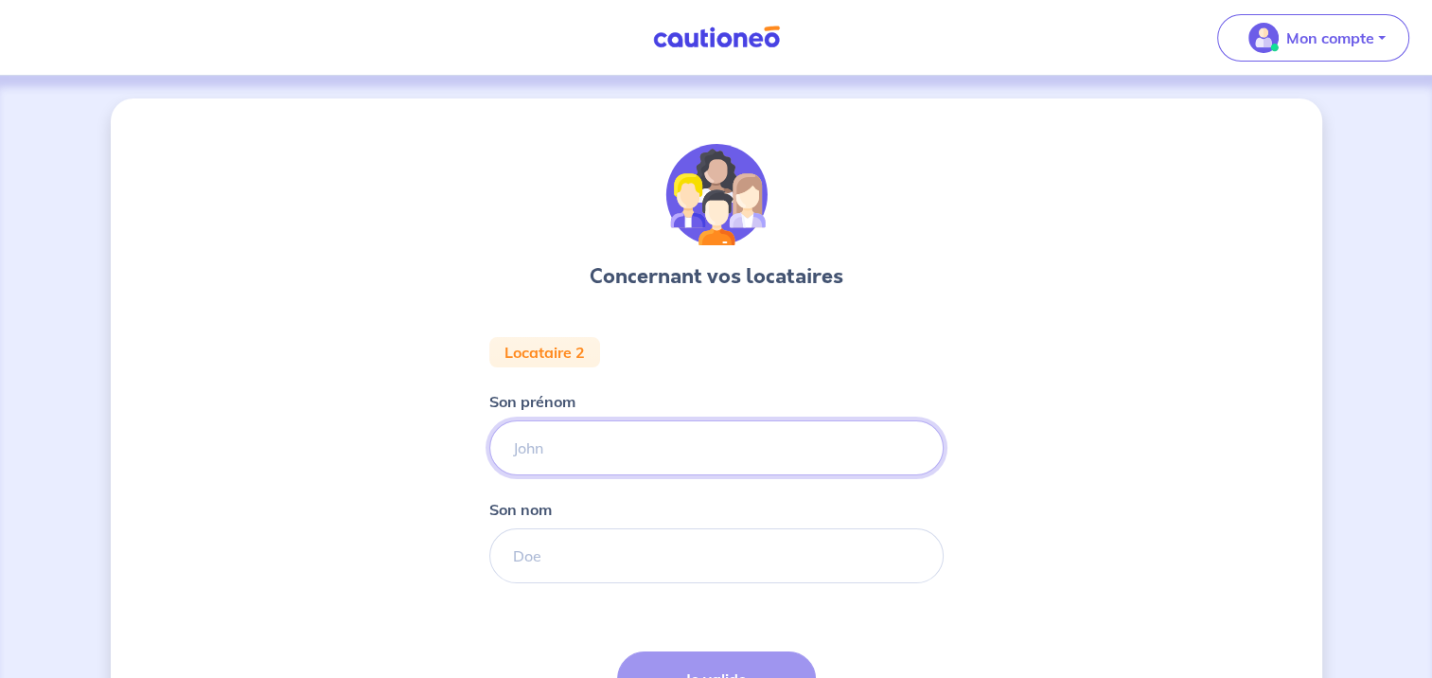
click at [610, 446] on input "Son prénom" at bounding box center [716, 447] width 454 height 55
type input "Morgane"
click at [560, 572] on input "Son nom" at bounding box center [716, 555] width 454 height 55
type input "[PERSON_NAME]"
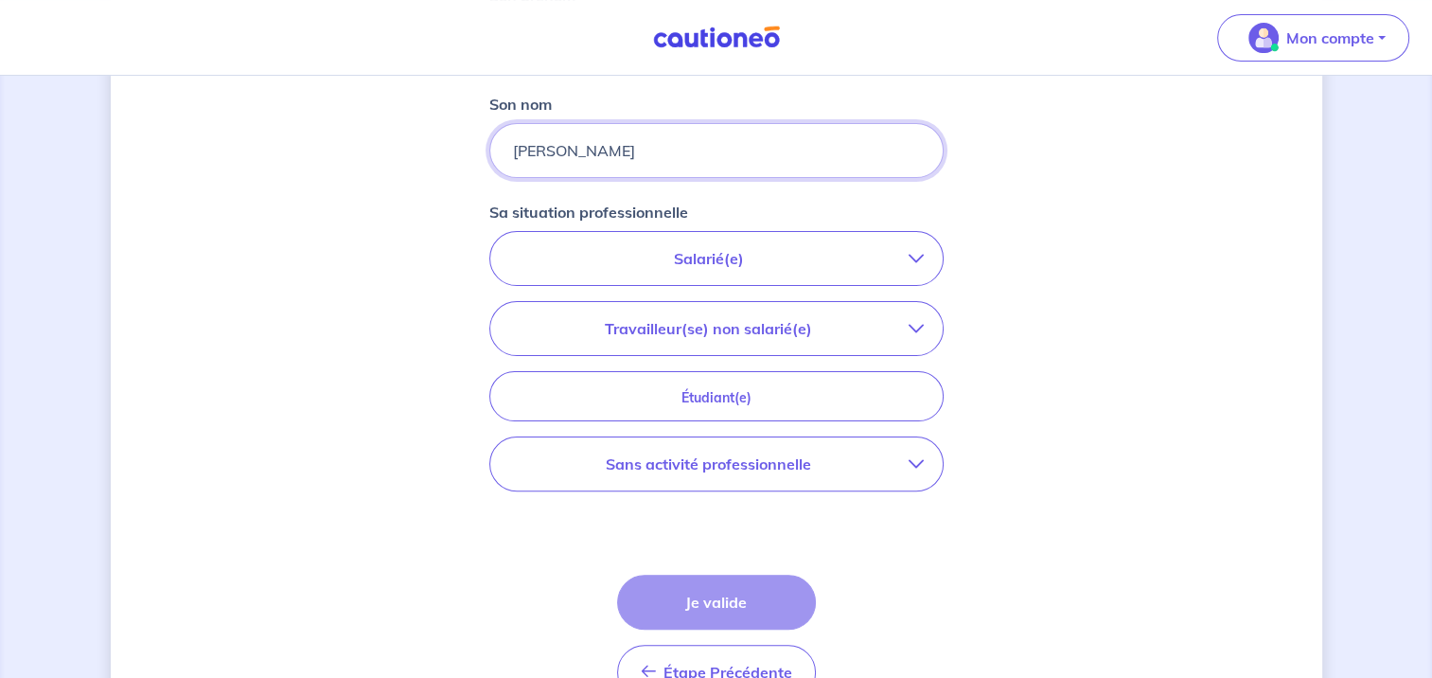
scroll to position [426, 0]
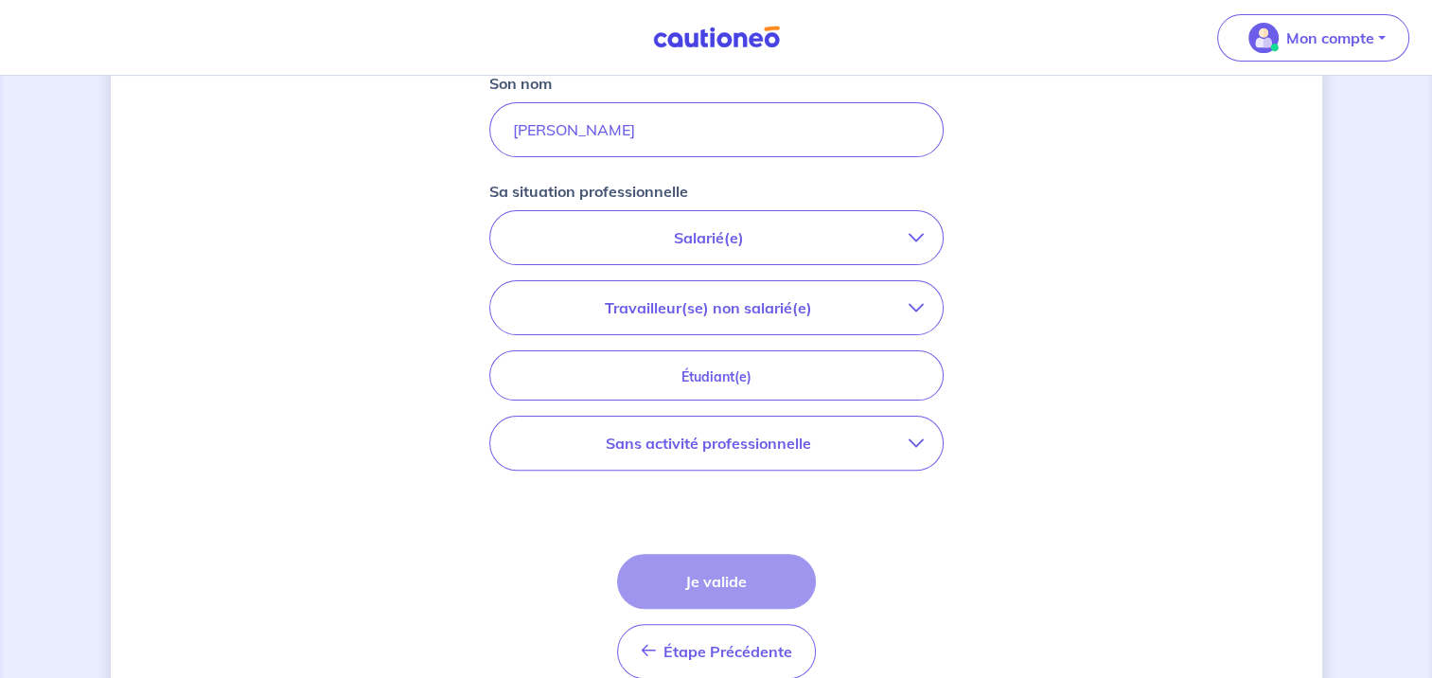
click at [773, 299] on p "Travailleur(se) non salarié(e)" at bounding box center [709, 307] width 400 height 23
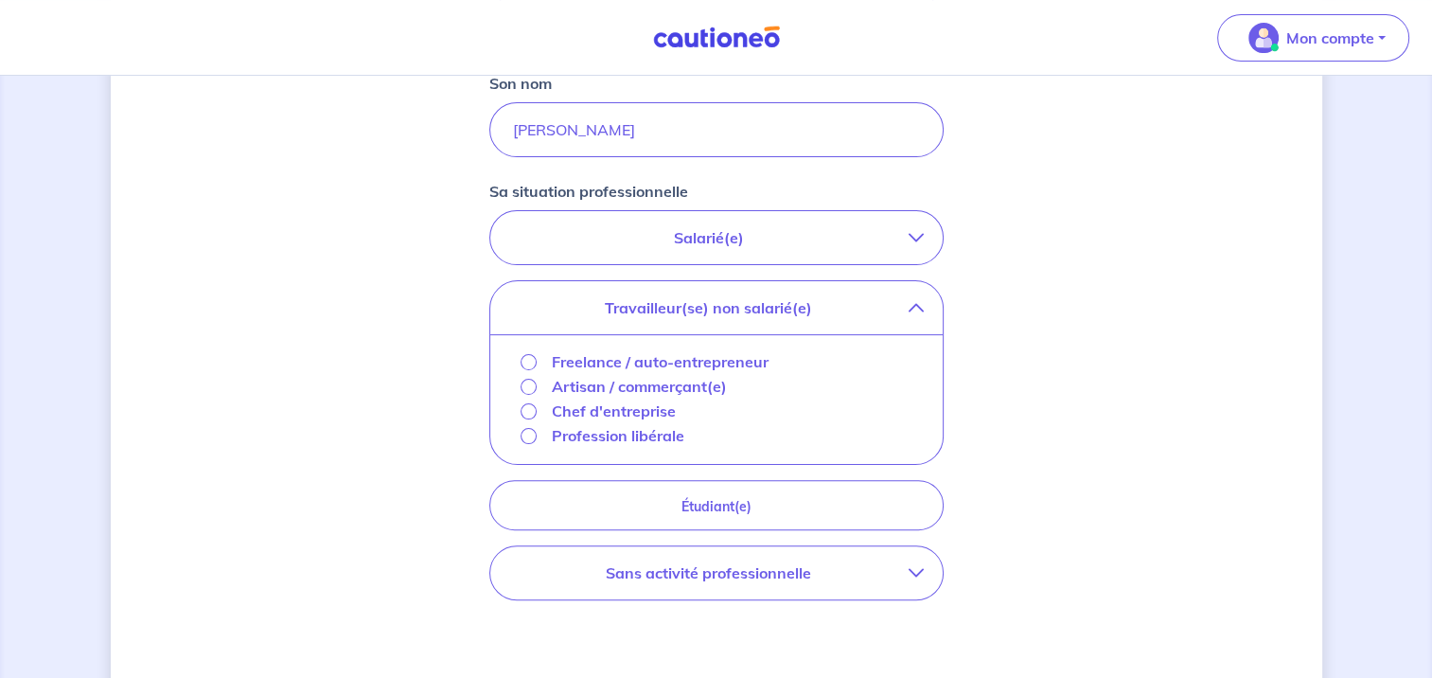
click at [773, 299] on p "Travailleur(se) non salarié(e)" at bounding box center [709, 307] width 400 height 23
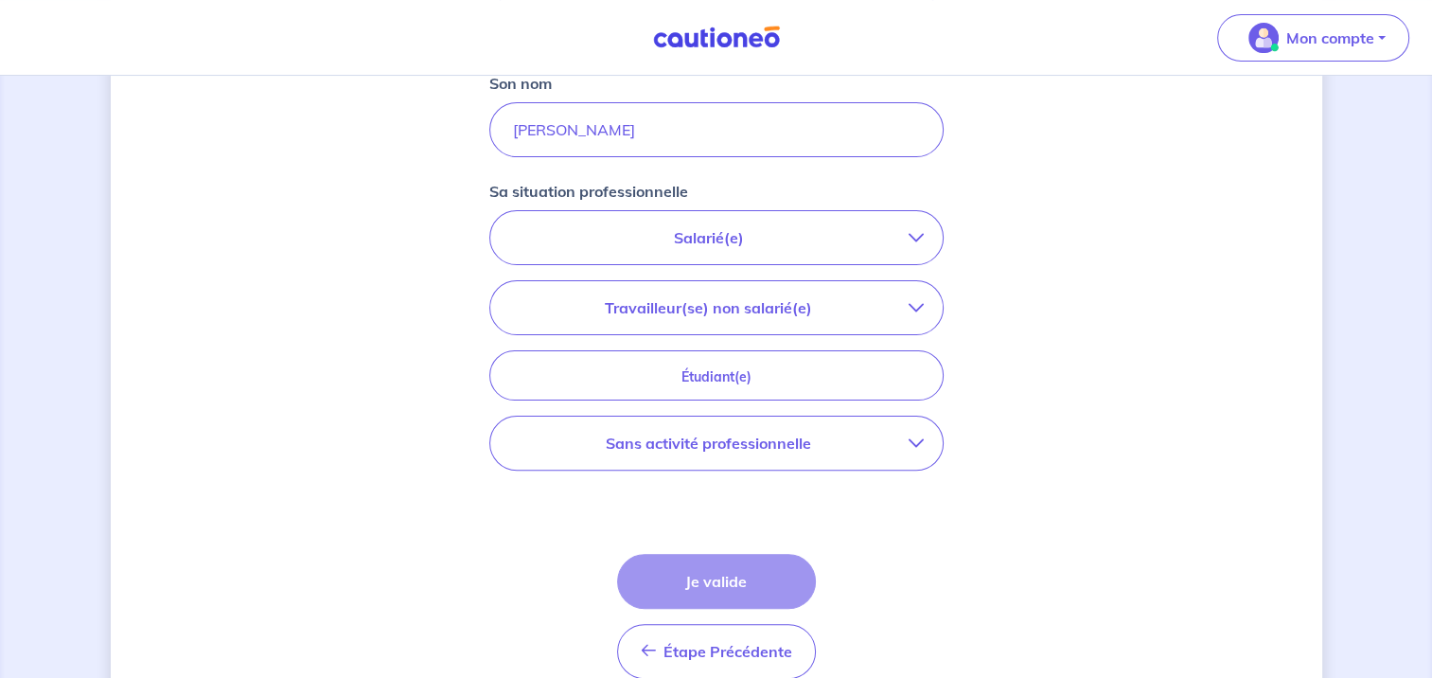
click at [776, 241] on p "Salarié(e)" at bounding box center [709, 237] width 400 height 23
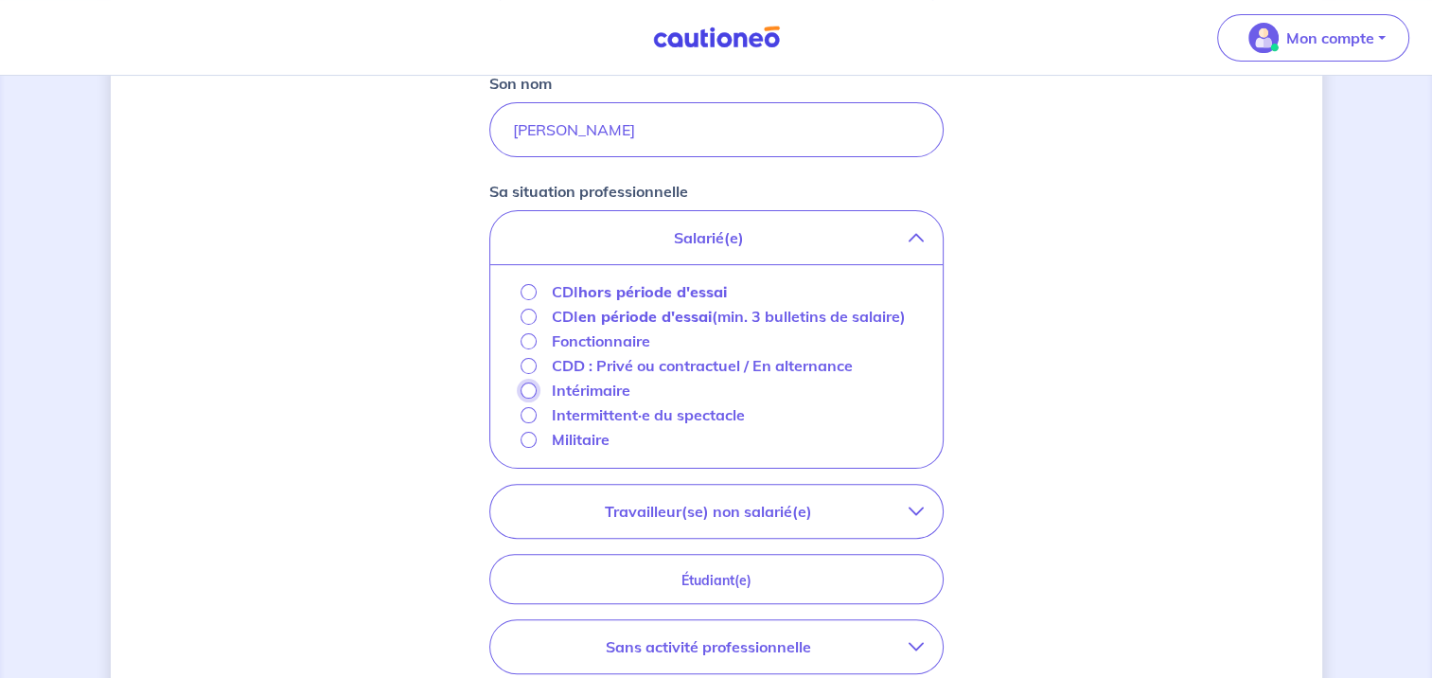
click at [528, 382] on input "Intérimaire" at bounding box center [529, 390] width 16 height 16
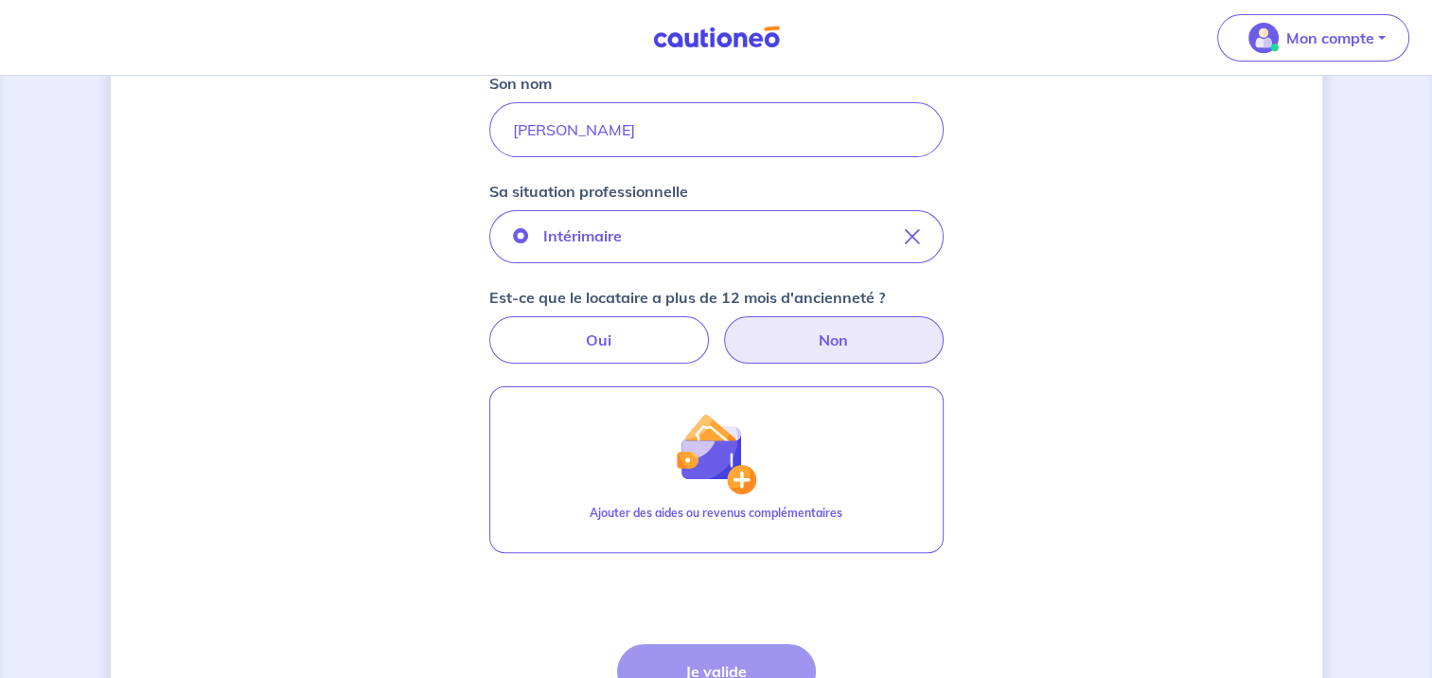
click at [799, 331] on label "Non" at bounding box center [834, 339] width 220 height 47
click at [722, 329] on input "Non" at bounding box center [716, 322] width 12 height 12
radio input "true"
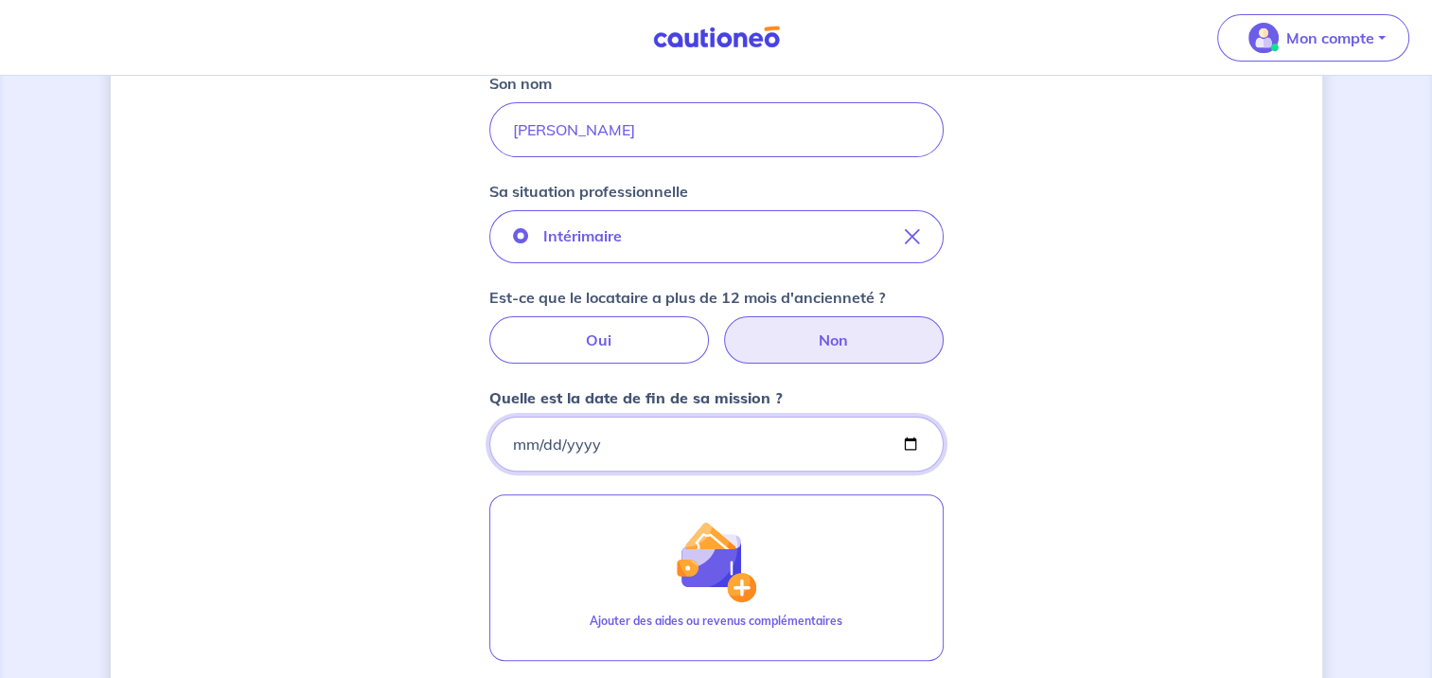
click at [500, 447] on input "Quelle est la date de fin de sa mission ?" at bounding box center [716, 444] width 454 height 55
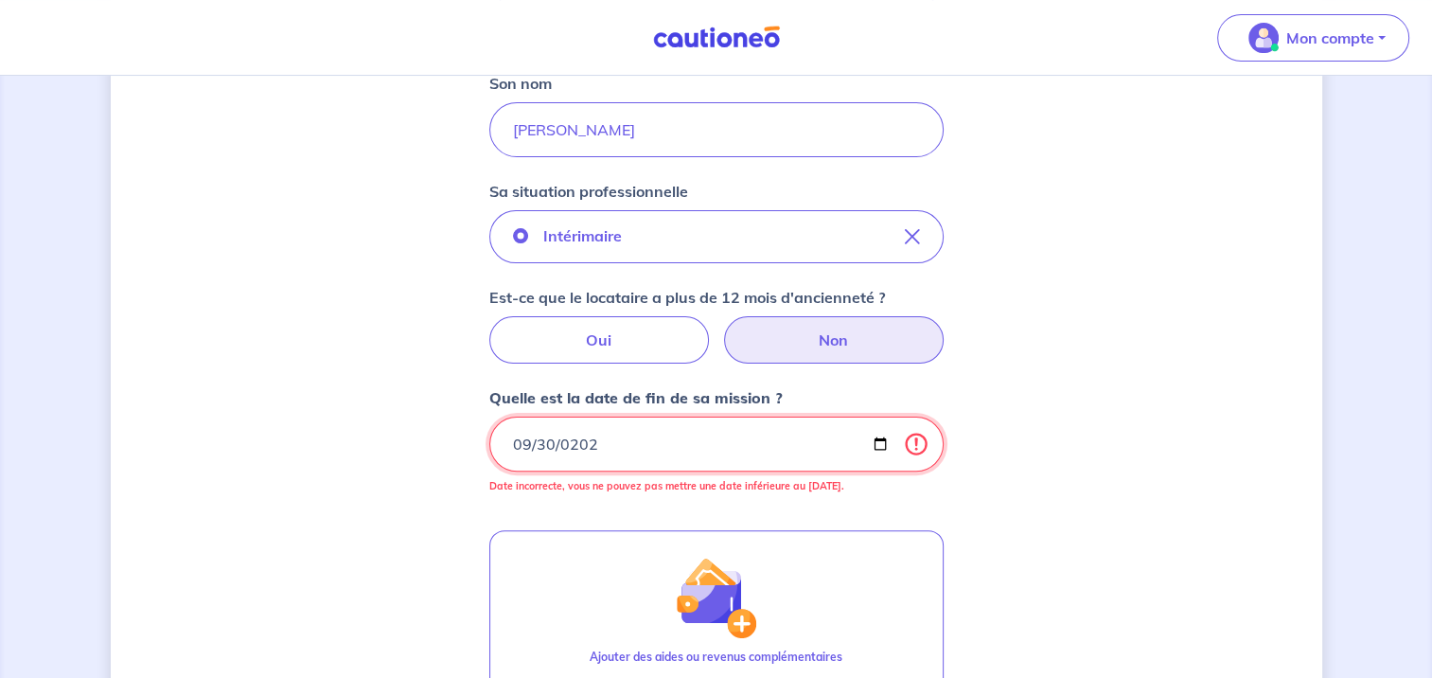
type input "[DATE]"
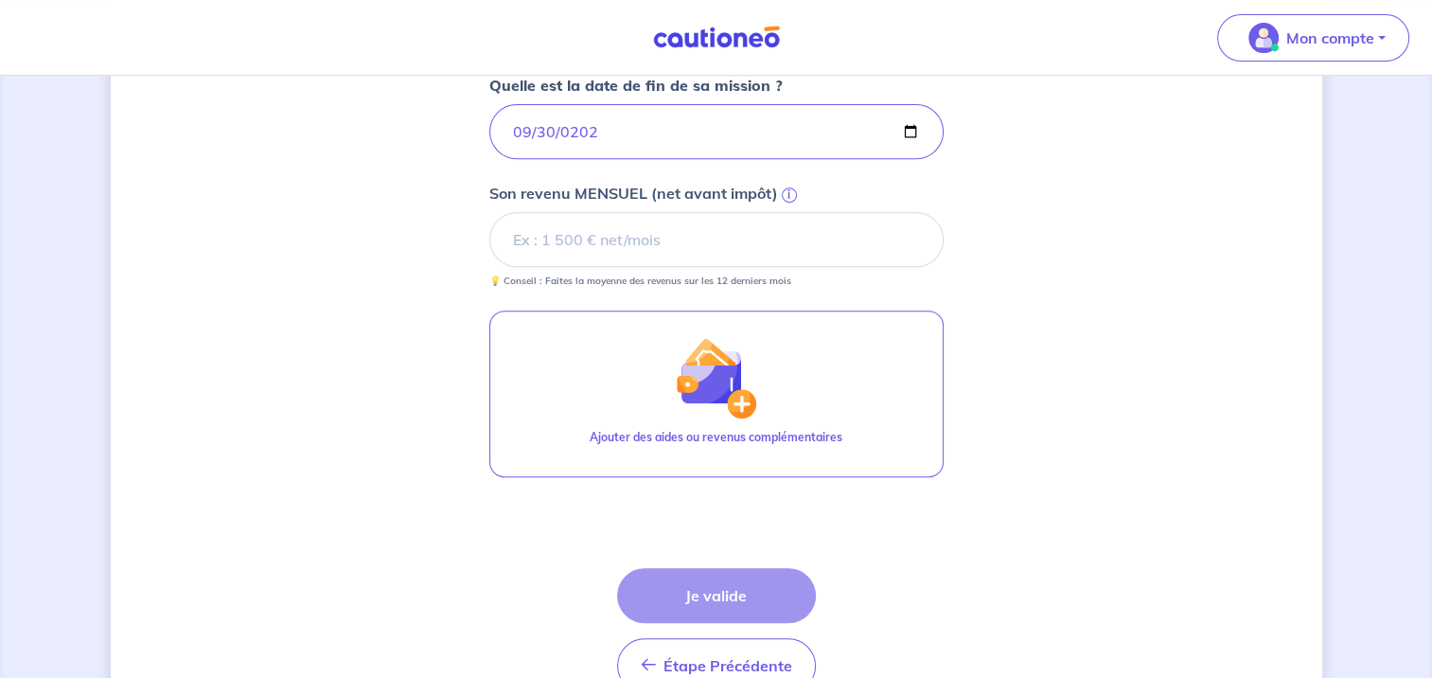
scroll to position [739, 0]
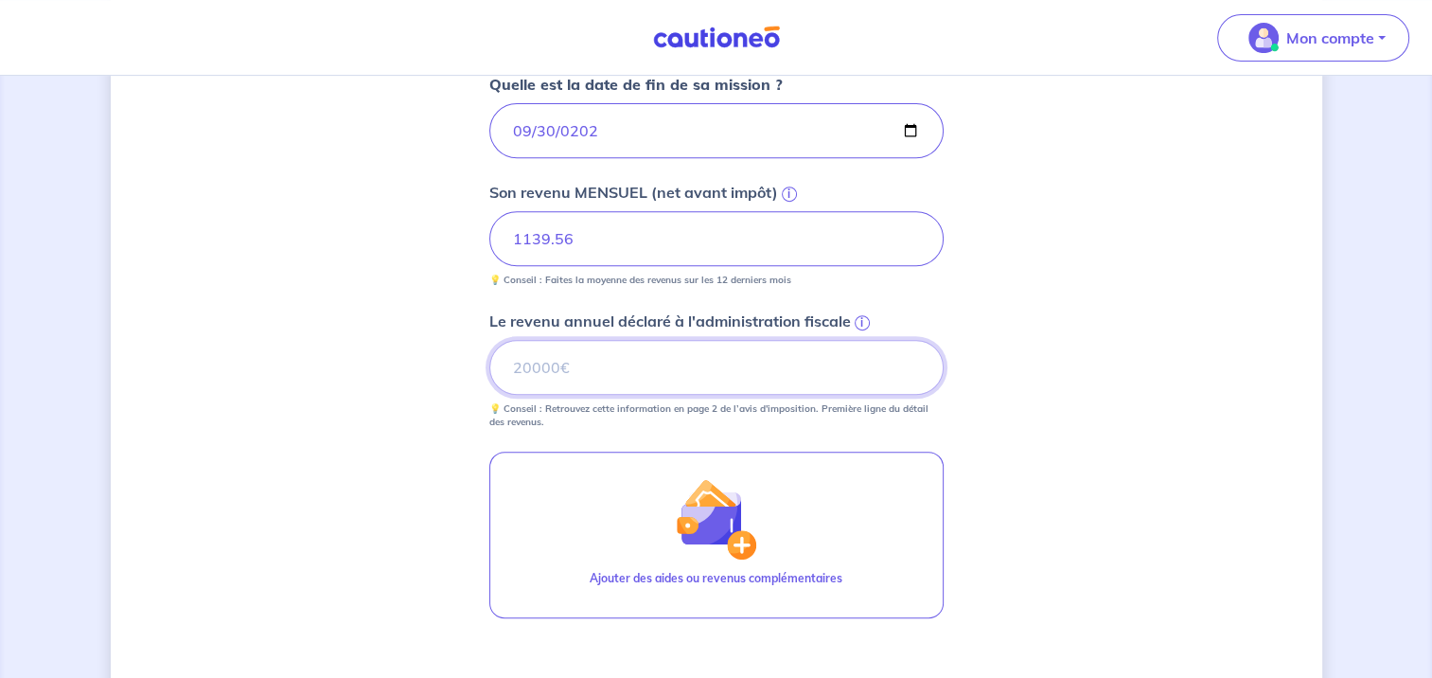
click at [526, 369] on input "Le revenu annuel déclaré à l'administration fiscale i" at bounding box center [716, 367] width 454 height 55
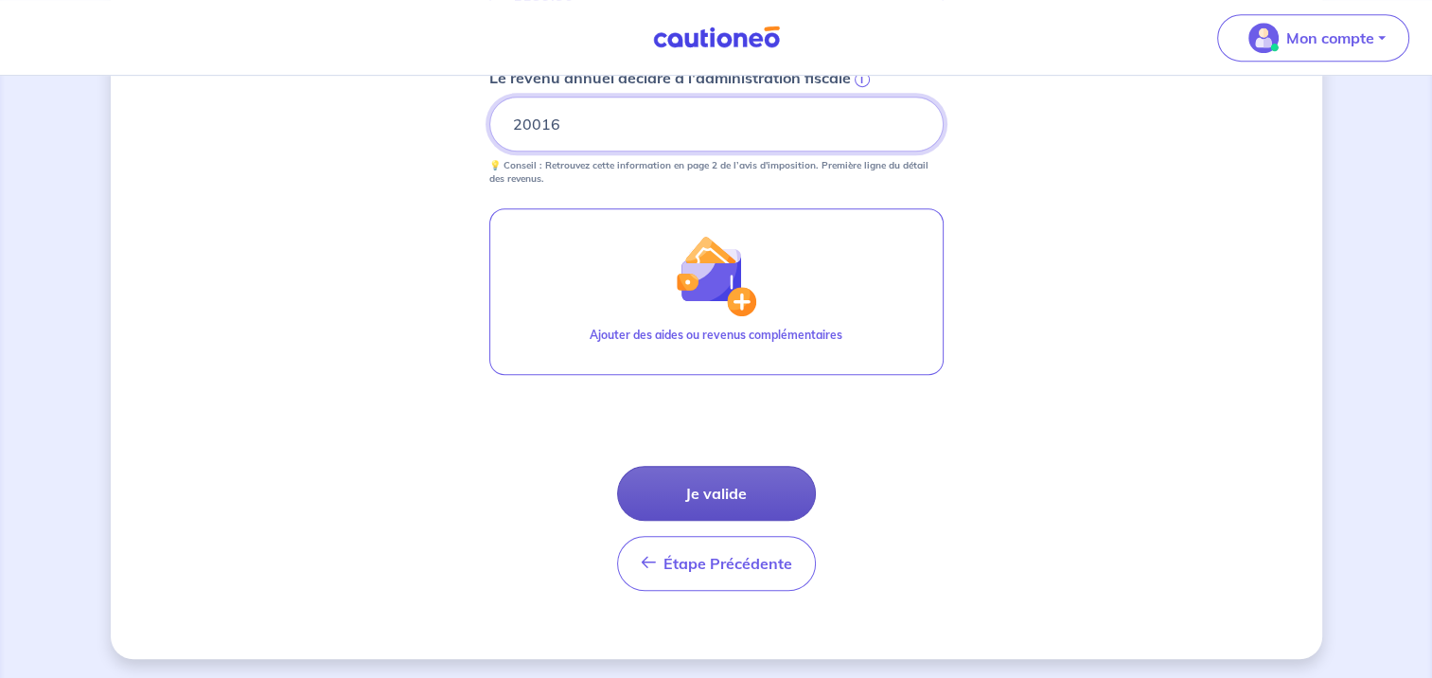
type input "20016"
click at [732, 500] on button "Je valide" at bounding box center [716, 493] width 199 height 55
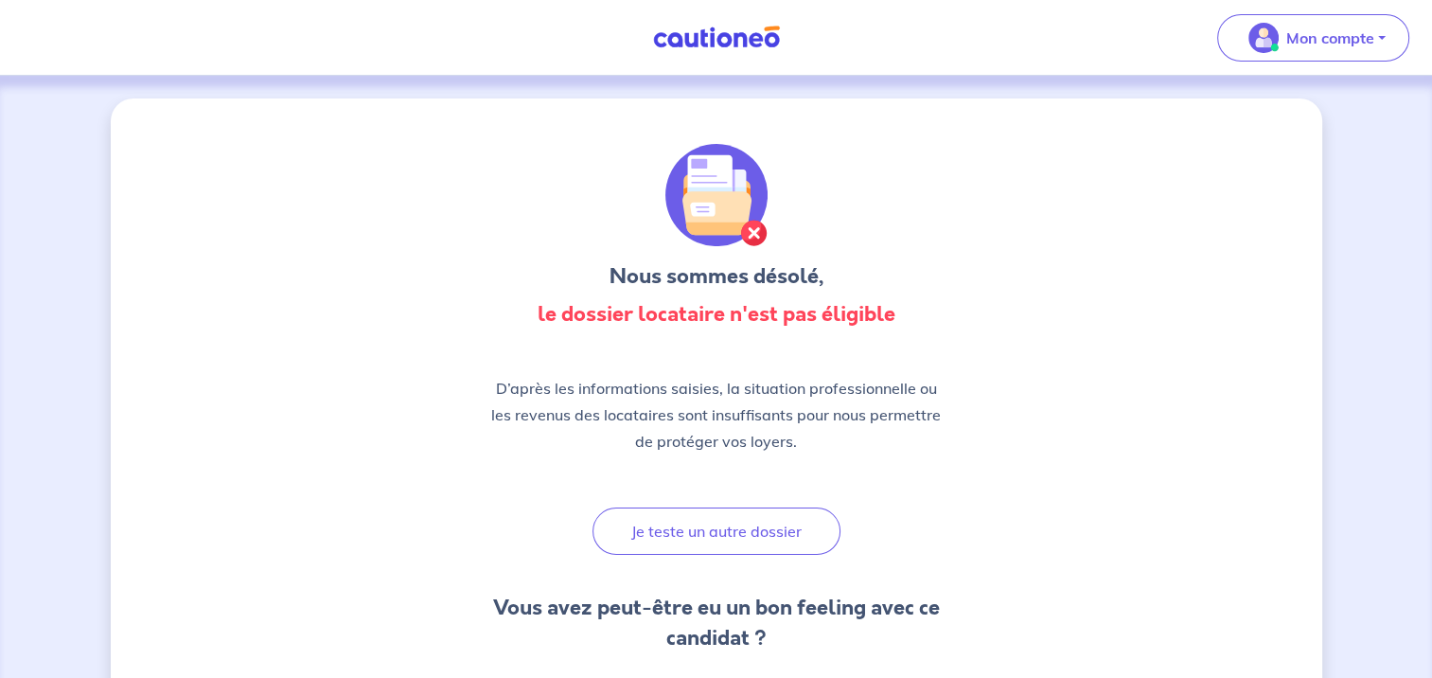
click at [723, 34] on img at bounding box center [717, 38] width 142 height 24
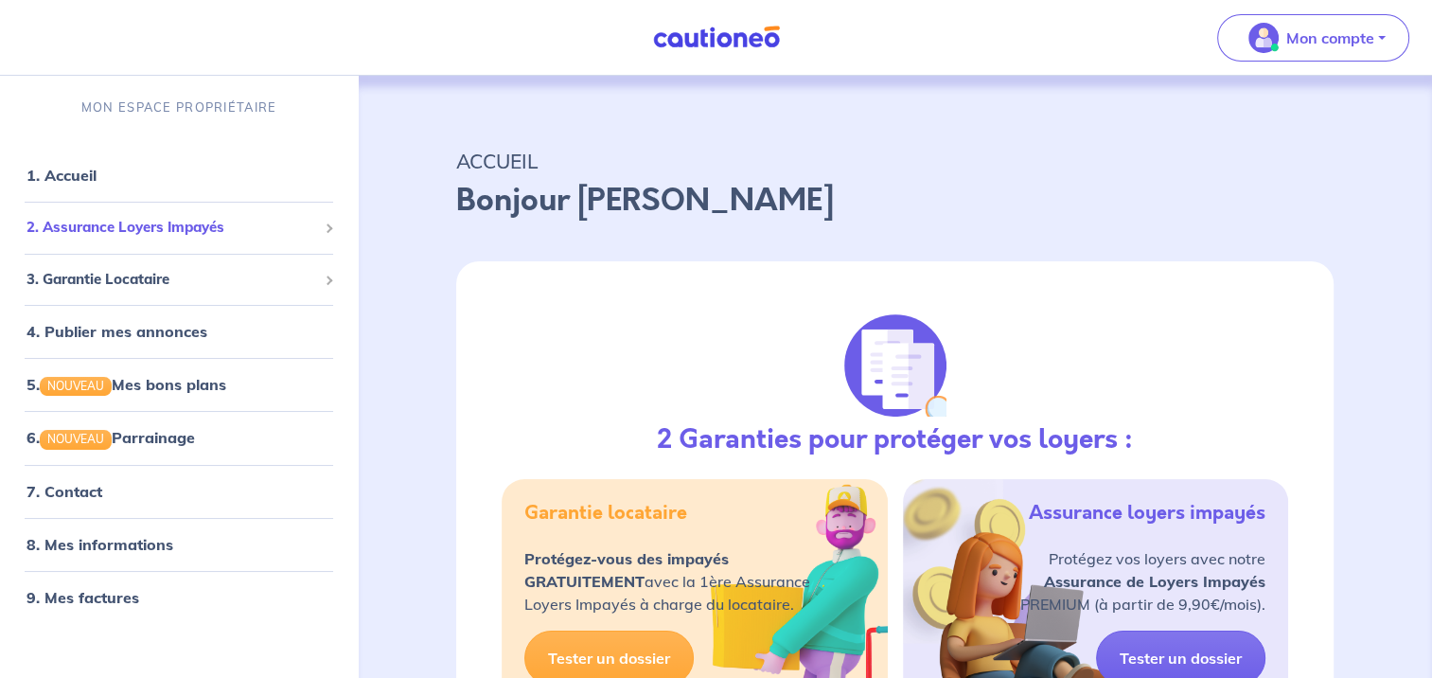
click at [199, 215] on div "2. Assurance Loyers Impayés" at bounding box center [179, 227] width 343 height 37
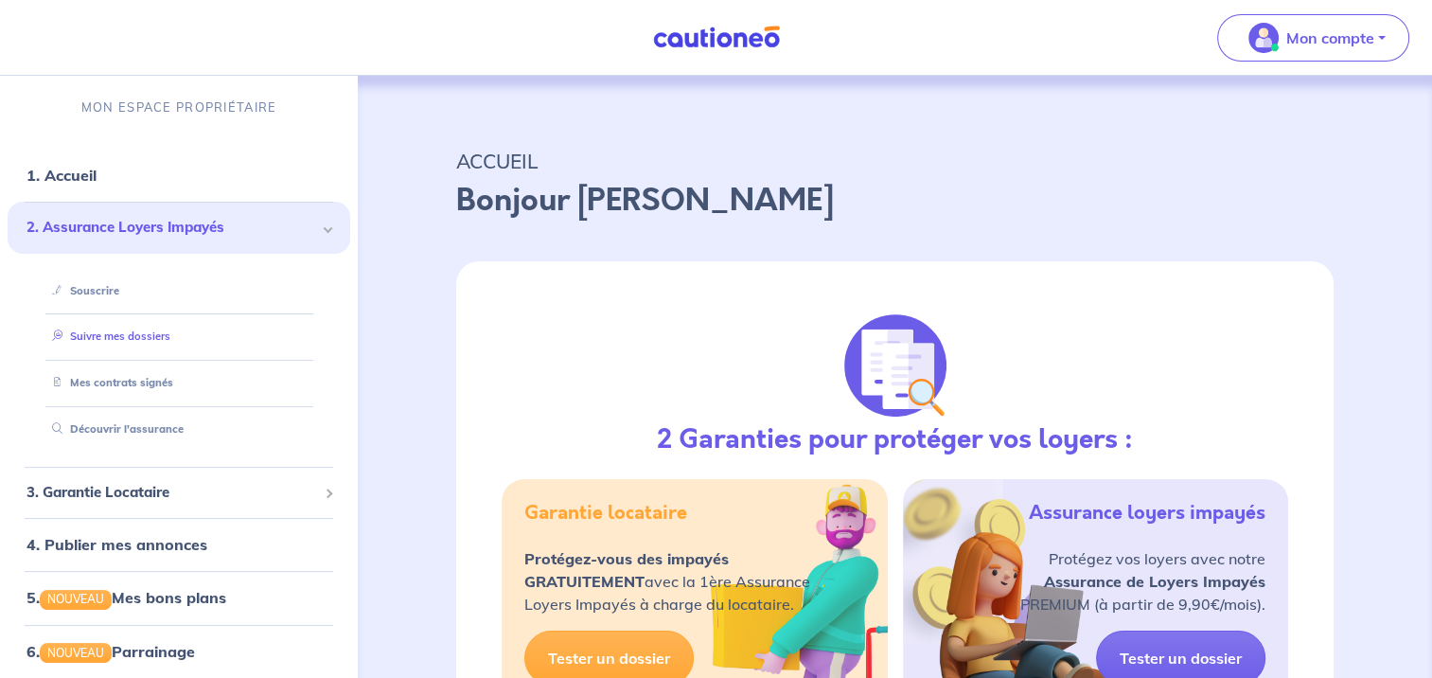
click at [148, 336] on link "Suivre mes dossiers" at bounding box center [107, 335] width 126 height 13
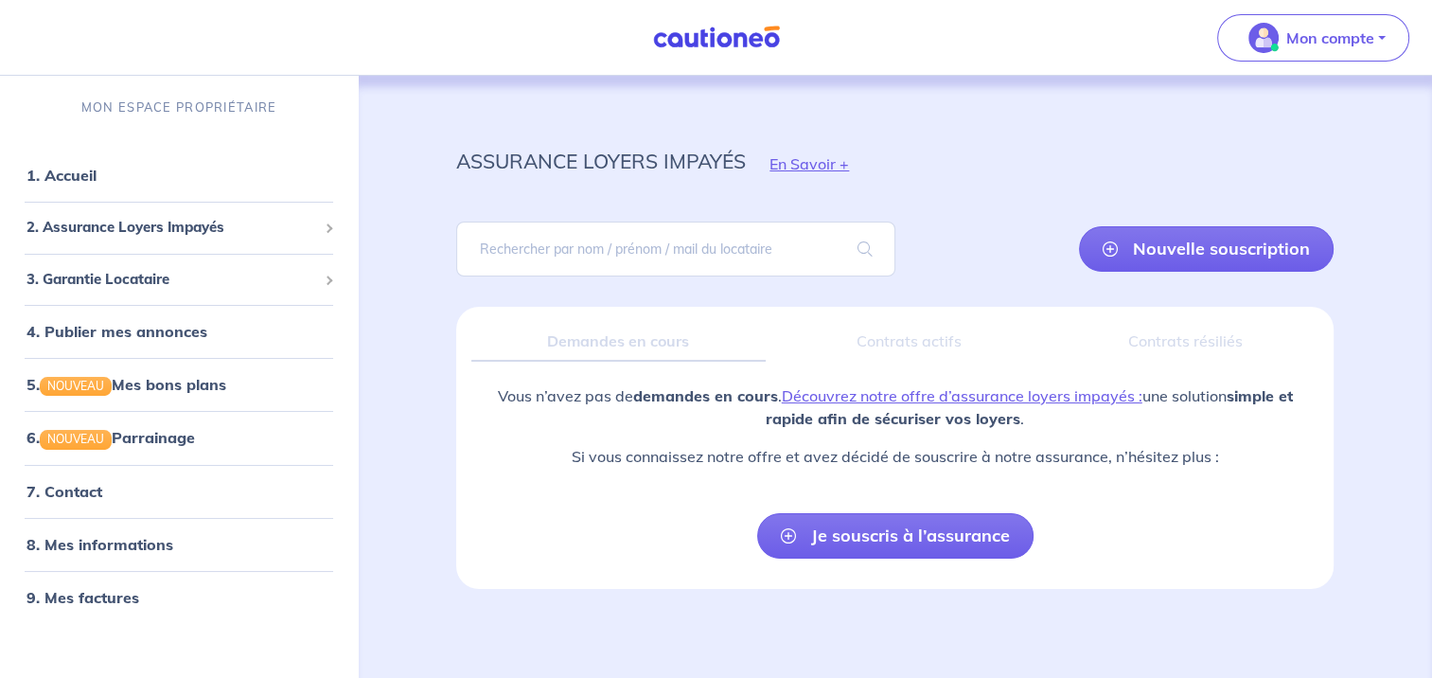
click at [716, 31] on img at bounding box center [717, 38] width 142 height 24
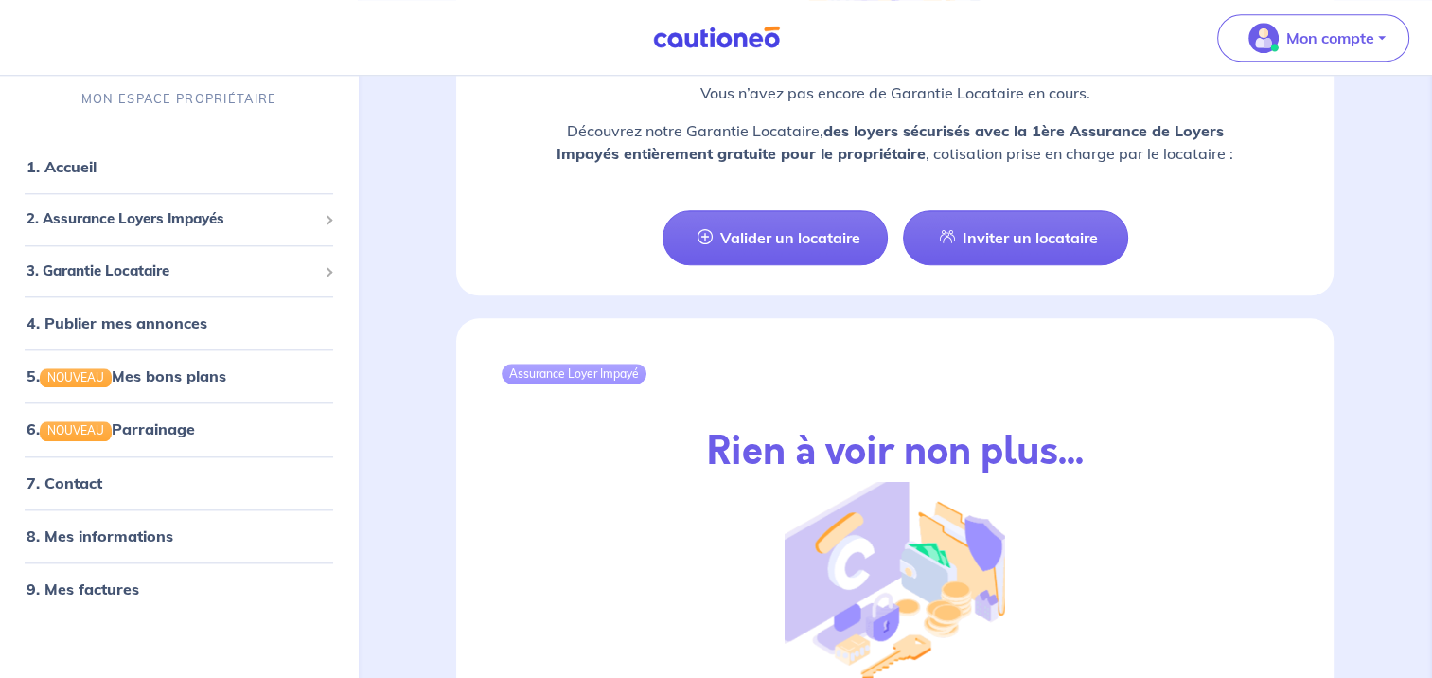
scroll to position [1906, 0]
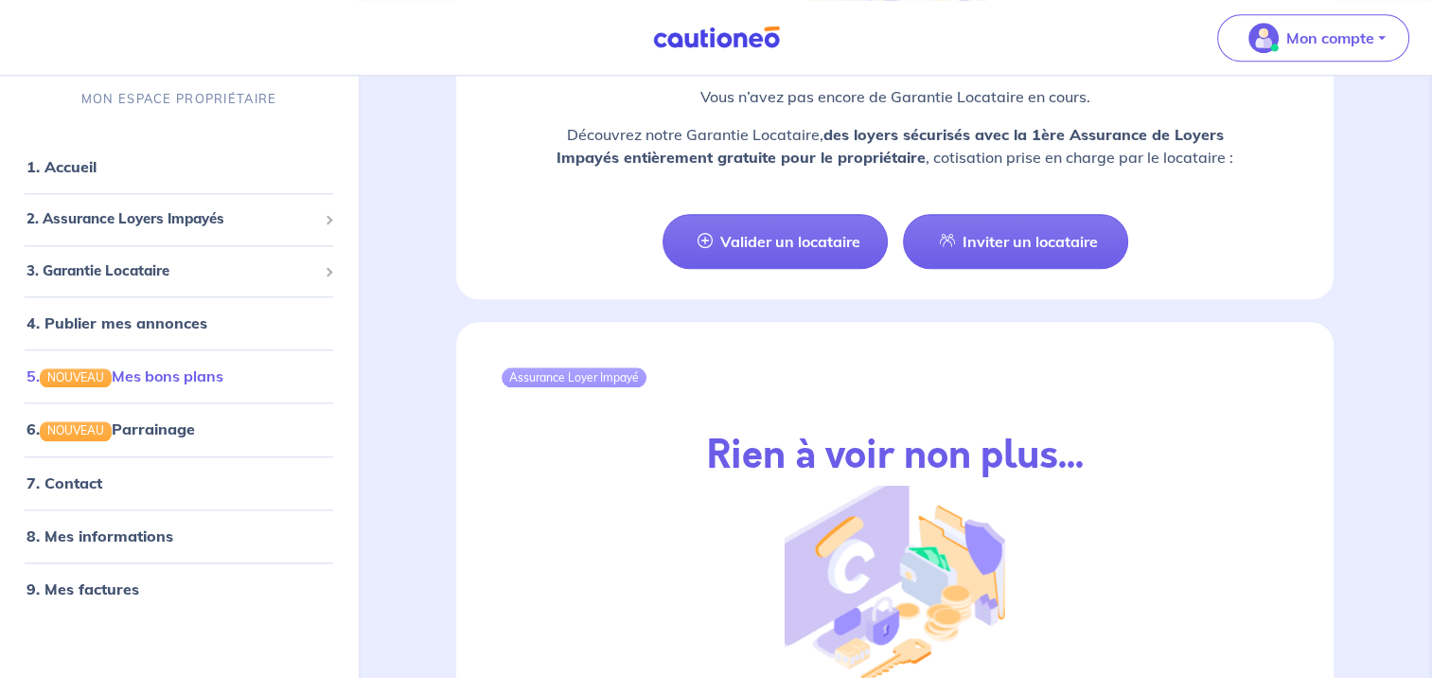
click at [183, 371] on link "5. NOUVEAU Mes bons plans" at bounding box center [125, 376] width 197 height 19
